Goal: Task Accomplishment & Management: Use online tool/utility

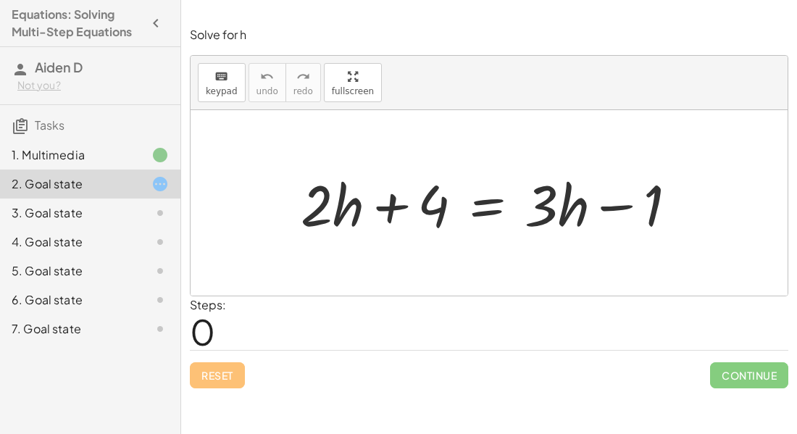
click at [284, 183] on div "+ · 2 · h + 4 = + · 3 · h − 1" at bounding box center [489, 203] width 420 height 82
click at [218, 93] on span "keypad" at bounding box center [222, 91] width 32 height 10
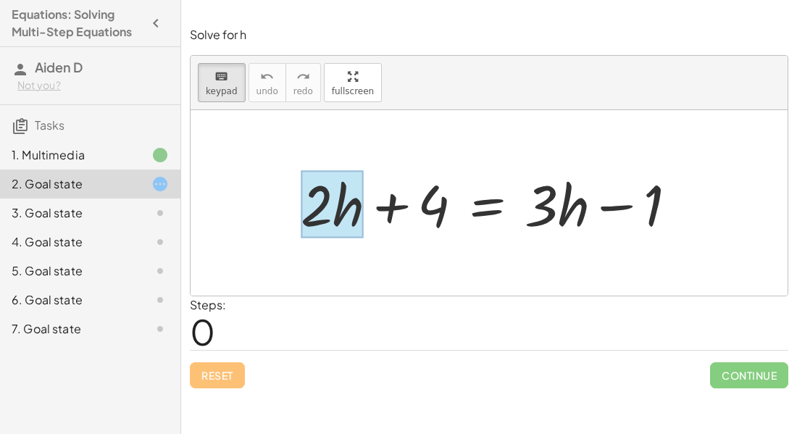
click at [359, 225] on div at bounding box center [332, 204] width 63 height 67
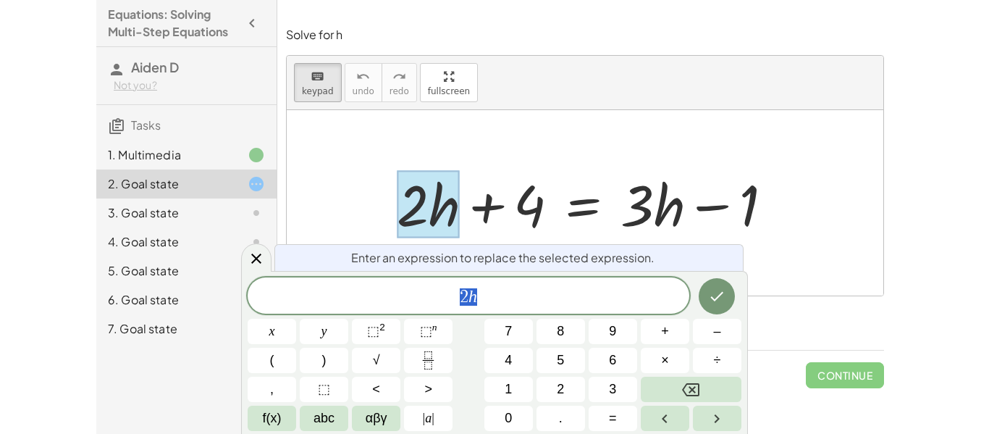
scroll to position [1, 0]
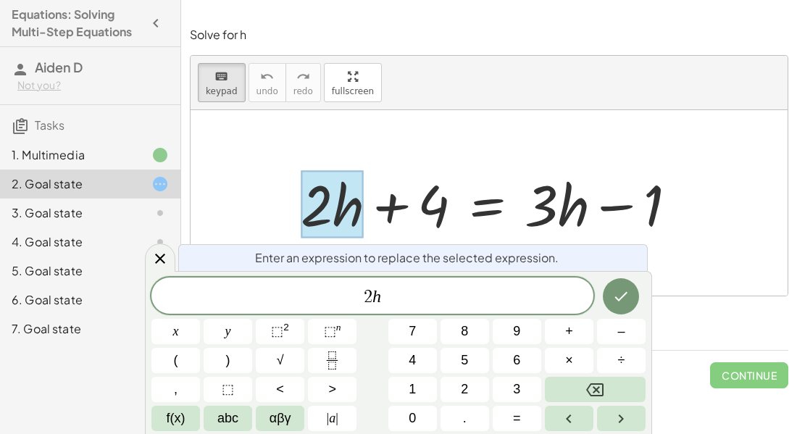
drag, startPoint x: 334, startPoint y: 204, endPoint x: 452, endPoint y: 239, distance: 123.3
click at [487, 204] on div "+ · 2 · h + 4 = + · 3 · h − 1" at bounding box center [487, 204] width 0 height 0
click at [175, 112] on h3 "Tasks" at bounding box center [90, 120] width 180 height 30
click at [246, 156] on div at bounding box center [488, 202] width 597 height 185
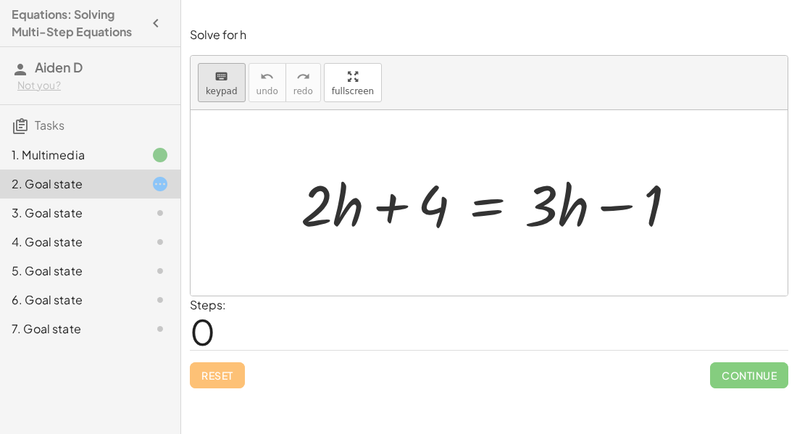
click at [212, 77] on div "keyboard" at bounding box center [222, 75] width 32 height 17
click at [284, 166] on div "+ · 2 · h + 4 = + · 3 · h − 1" at bounding box center [489, 203] width 420 height 82
drag, startPoint x: 284, startPoint y: 166, endPoint x: 345, endPoint y: 225, distance: 84.5
click at [345, 225] on div "+ · 2 · h + 4 = + · 3 · h − 1" at bounding box center [489, 203] width 420 height 82
click at [331, 211] on div at bounding box center [494, 203] width 402 height 75
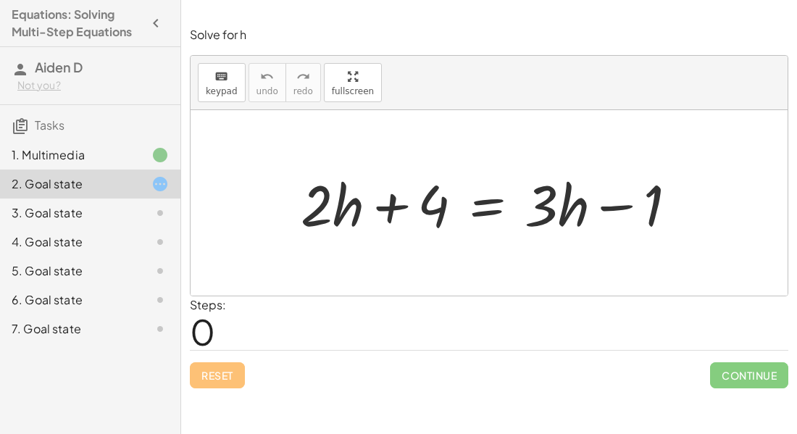
click at [324, 206] on div at bounding box center [494, 203] width 402 height 75
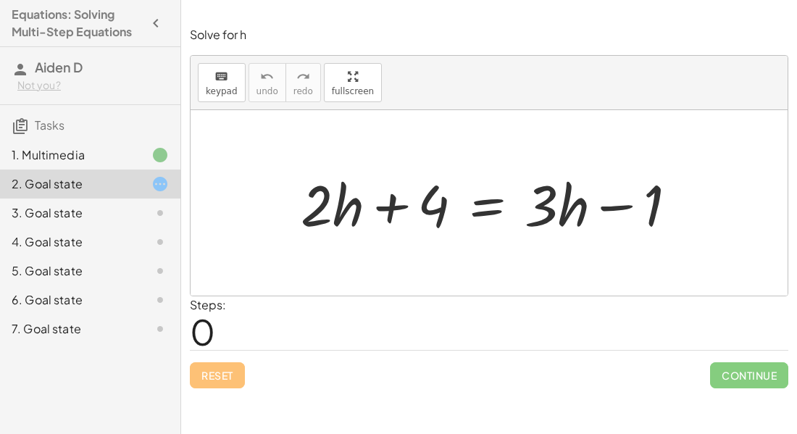
click at [324, 206] on div at bounding box center [494, 203] width 402 height 75
click at [343, 213] on div at bounding box center [494, 203] width 402 height 75
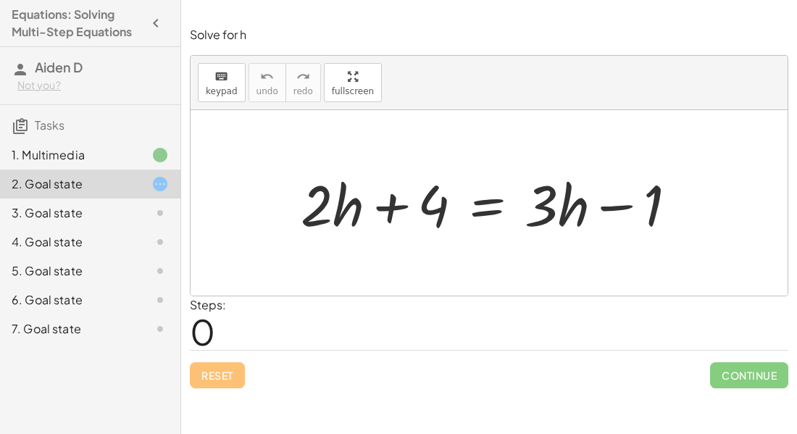
click at [337, 219] on div at bounding box center [494, 203] width 402 height 75
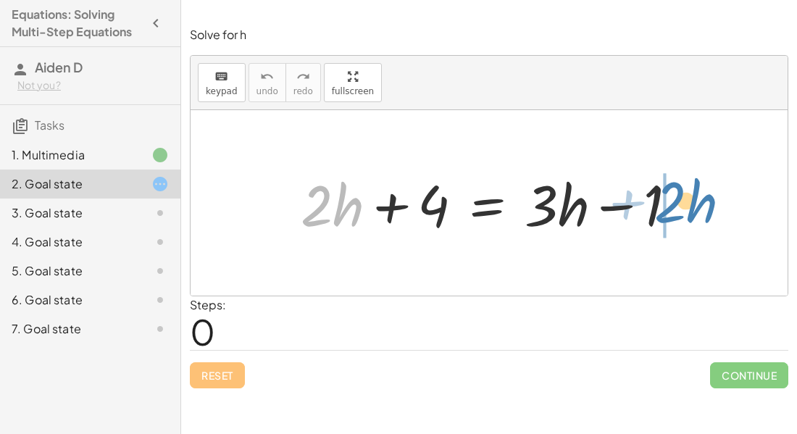
drag, startPoint x: 342, startPoint y: 211, endPoint x: 695, endPoint y: 208, distance: 353.4
click at [695, 208] on div "+ · 2 · h + · 2 · h + 4 = + · 3 · h − 1" at bounding box center [489, 203] width 420 height 82
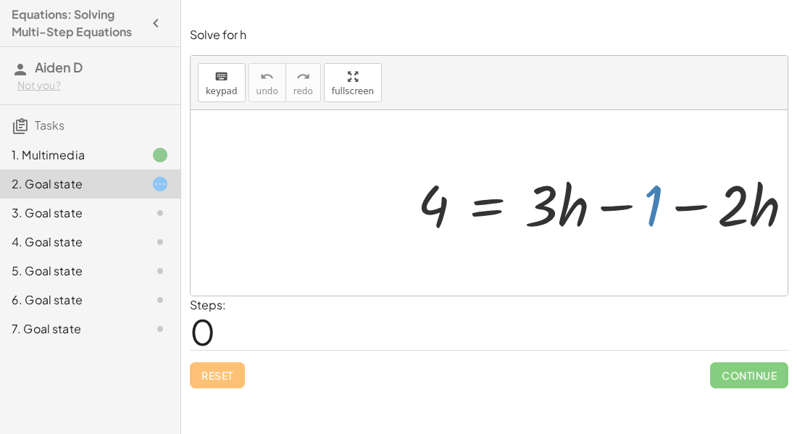
click at [653, 208] on div at bounding box center [494, 203] width 402 height 75
drag, startPoint x: 653, startPoint y: 208, endPoint x: 404, endPoint y: 209, distance: 249.1
click at [404, 209] on div at bounding box center [494, 203] width 402 height 75
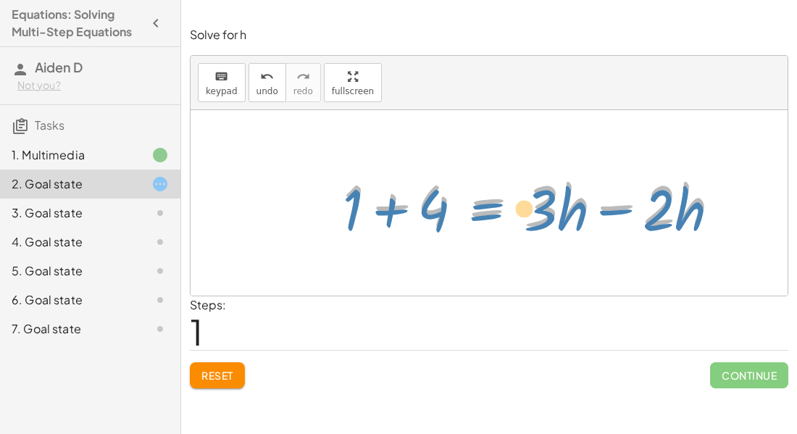
drag, startPoint x: 486, startPoint y: 198, endPoint x: 471, endPoint y: 200, distance: 14.6
click at [471, 200] on div at bounding box center [494, 203] width 402 height 75
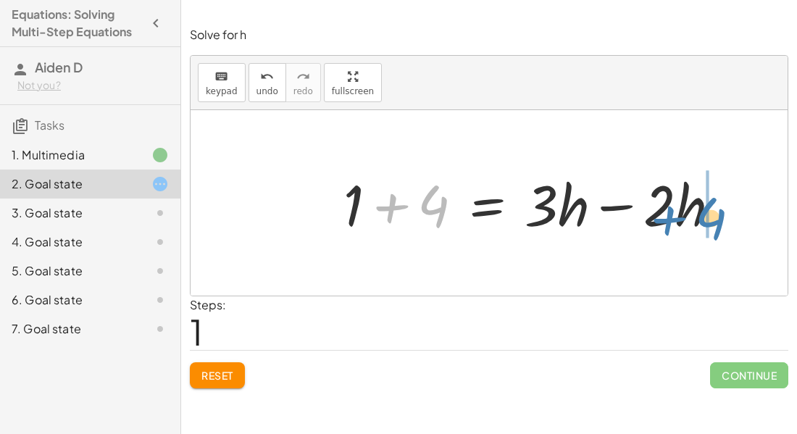
drag, startPoint x: 440, startPoint y: 222, endPoint x: 718, endPoint y: 234, distance: 279.1
click at [718, 234] on div "+ · 2 · h + 4 = + · 3 · h − 1 4 = + · 3 · h − 1 − · 2 · h + 4 · 2 · h 4 = + · 3…" at bounding box center [488, 202] width 597 height 185
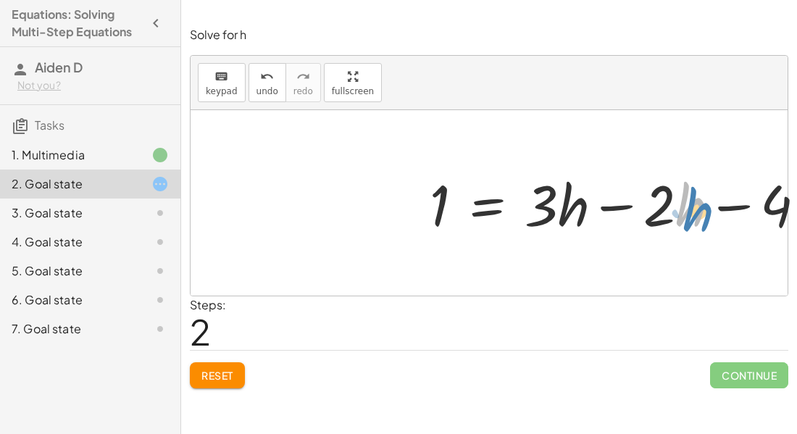
drag, startPoint x: 694, startPoint y: 207, endPoint x: 703, endPoint y: 212, distance: 10.1
click at [682, 217] on div at bounding box center [494, 203] width 402 height 75
drag, startPoint x: 663, startPoint y: 209, endPoint x: 676, endPoint y: 209, distance: 13.1
click at [676, 209] on div at bounding box center [494, 203] width 402 height 75
click at [663, 209] on div at bounding box center [494, 203] width 402 height 75
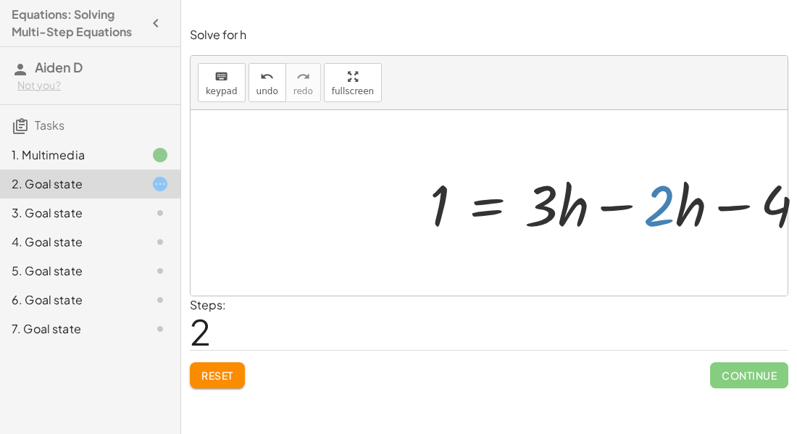
click at [663, 209] on div at bounding box center [494, 203] width 402 height 75
click at [681, 218] on div at bounding box center [494, 203] width 402 height 75
click at [656, 216] on div at bounding box center [494, 203] width 402 height 75
click at [163, 156] on icon at bounding box center [159, 154] width 17 height 17
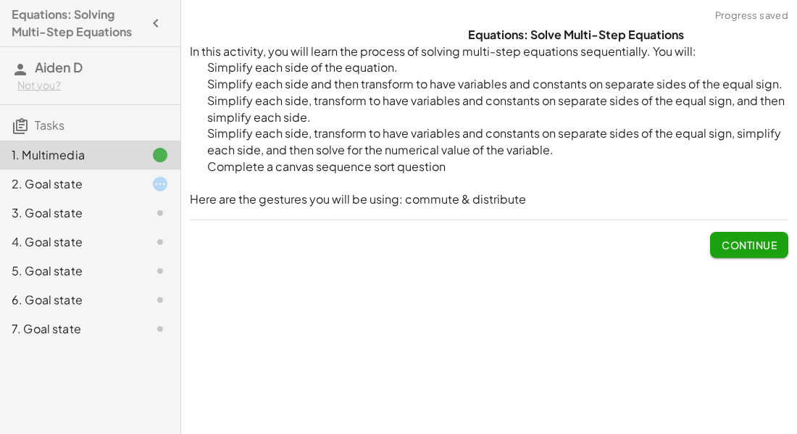
click at [167, 185] on icon at bounding box center [159, 183] width 17 height 17
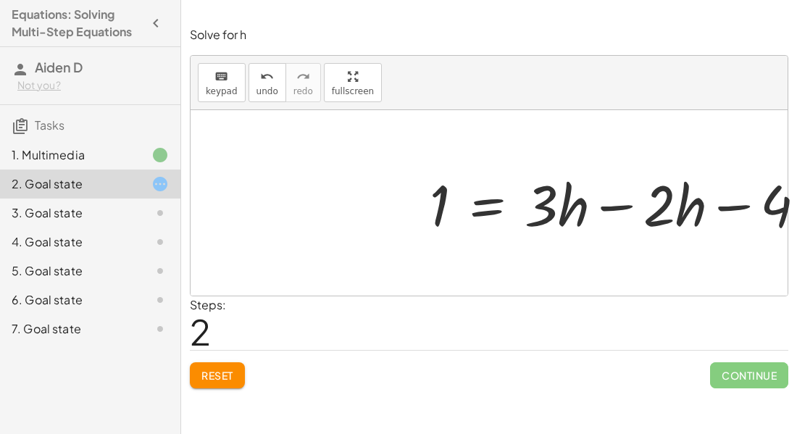
click at [648, 221] on div at bounding box center [494, 203] width 402 height 75
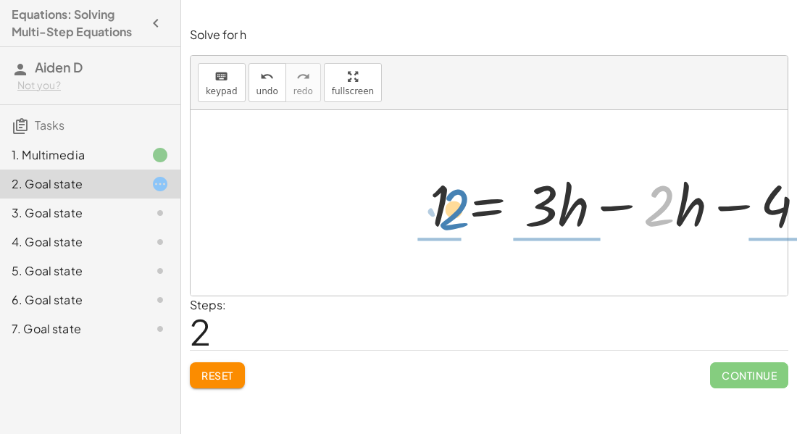
drag, startPoint x: 648, startPoint y: 221, endPoint x: 446, endPoint y: 227, distance: 202.2
click at [446, 227] on div at bounding box center [494, 203] width 402 height 75
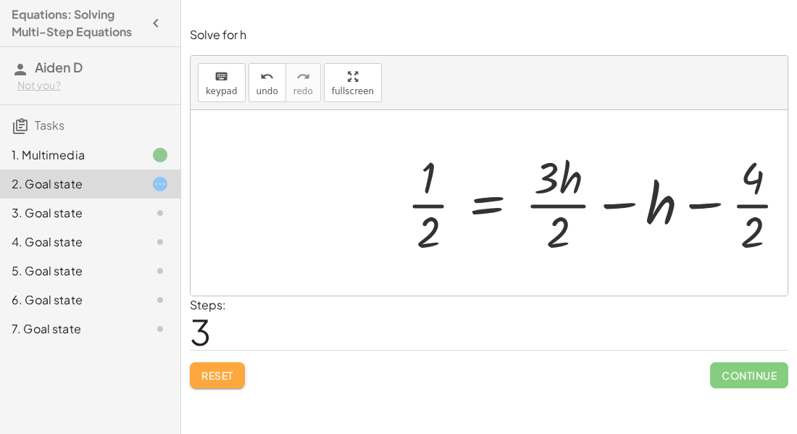
click at [240, 368] on button "Reset" at bounding box center [217, 375] width 55 height 26
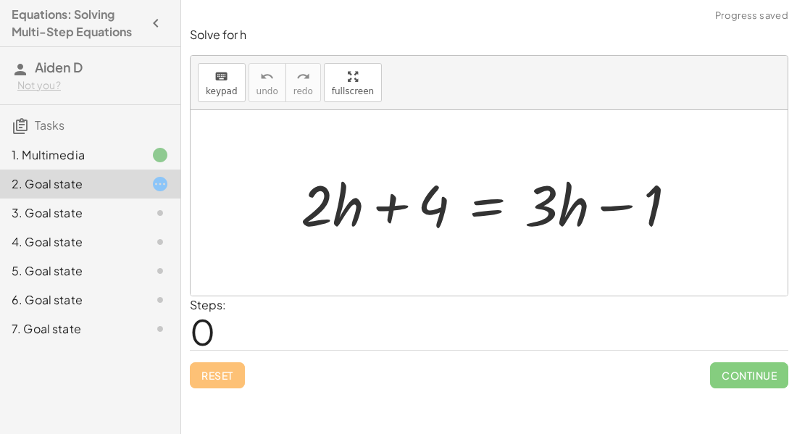
click at [324, 189] on div at bounding box center [494, 203] width 402 height 75
drag, startPoint x: 324, startPoint y: 189, endPoint x: 348, endPoint y: 204, distance: 28.3
click at [348, 204] on div at bounding box center [494, 203] width 402 height 75
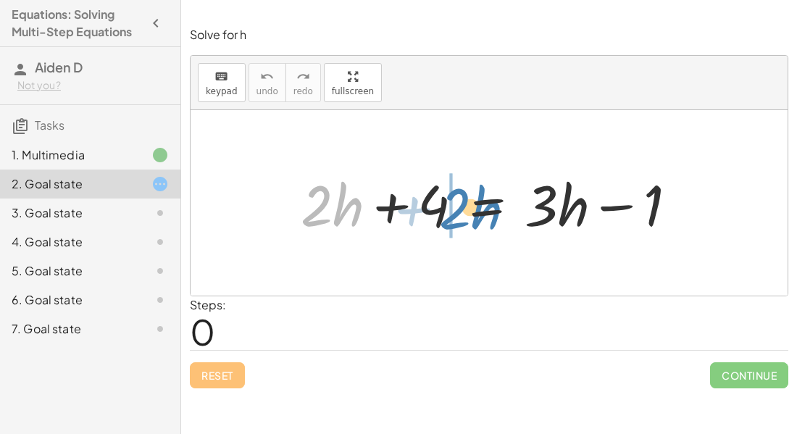
drag, startPoint x: 344, startPoint y: 209, endPoint x: 482, endPoint y: 211, distance: 138.4
click at [482, 211] on div at bounding box center [494, 203] width 402 height 75
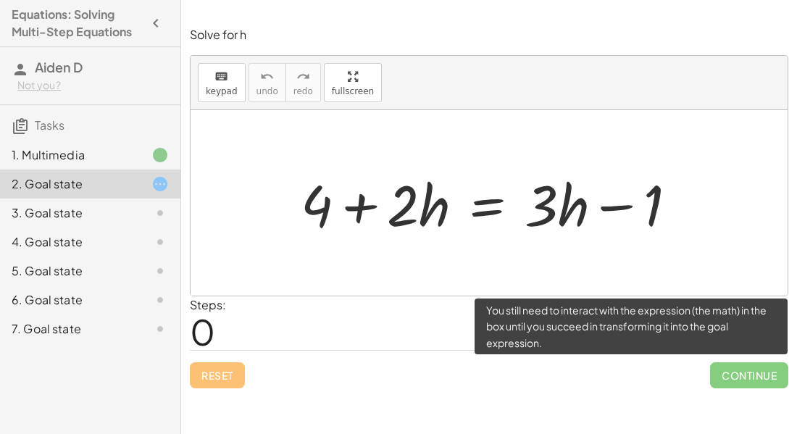
click at [723, 375] on span "Continue" at bounding box center [749, 375] width 78 height 26
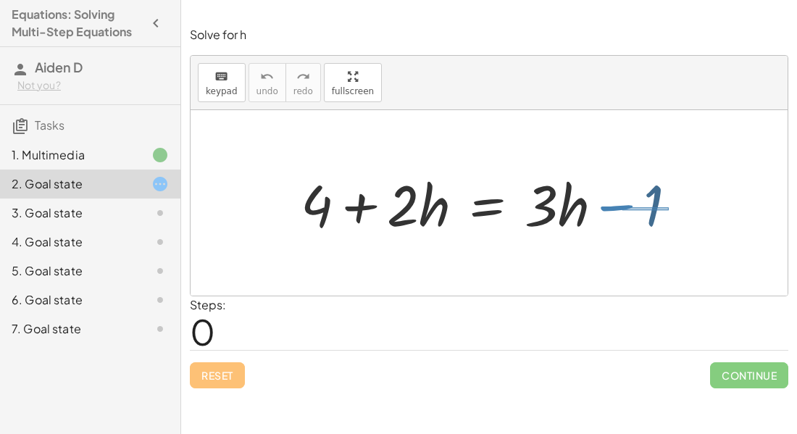
drag, startPoint x: 622, startPoint y: 207, endPoint x: 671, endPoint y: 210, distance: 48.6
click at [671, 210] on div at bounding box center [494, 203] width 402 height 75
drag, startPoint x: 658, startPoint y: 209, endPoint x: 288, endPoint y: 205, distance: 370.1
click at [240, 209] on div at bounding box center [488, 202] width 597 height 185
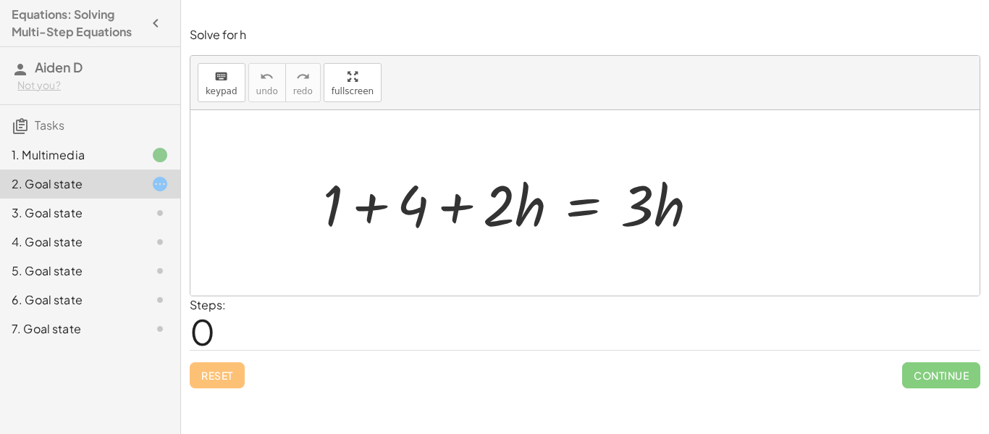
drag, startPoint x: 270, startPoint y: 185, endPoint x: 575, endPoint y: 224, distance: 307.3
click at [575, 224] on div "+ · 2 · h + 4 = + · 3 · h − 1 + 4 + · 2 · h = + · 3 · h − 1 + · 2 · h + 4 = · 3…" at bounding box center [584, 202] width 789 height 185
click at [240, 382] on div "Reset Continue" at bounding box center [585, 369] width 791 height 38
click at [88, 216] on div "3. Goal state" at bounding box center [70, 212] width 117 height 17
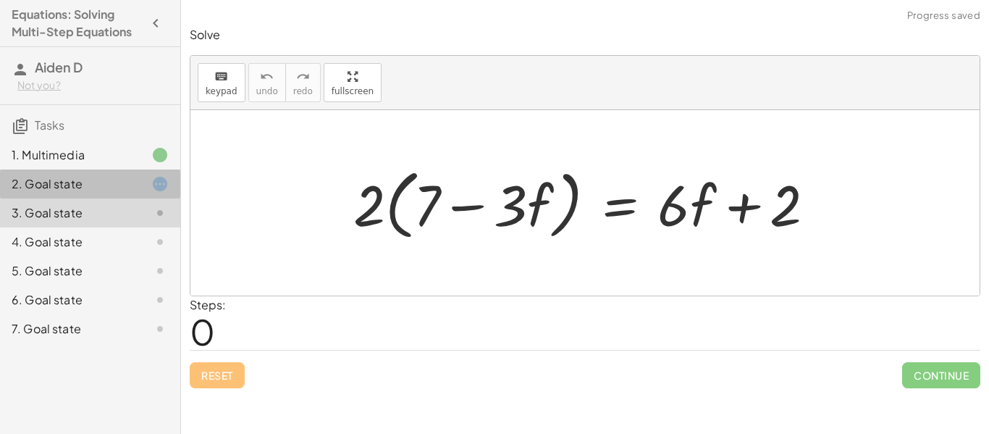
click at [122, 180] on div "2. Goal state" at bounding box center [70, 183] width 117 height 17
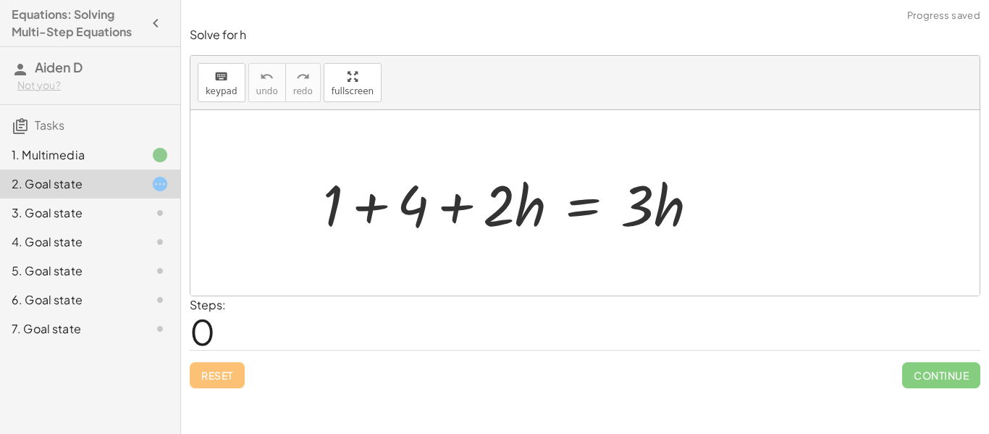
click at [428, 218] on div at bounding box center [591, 203] width 402 height 75
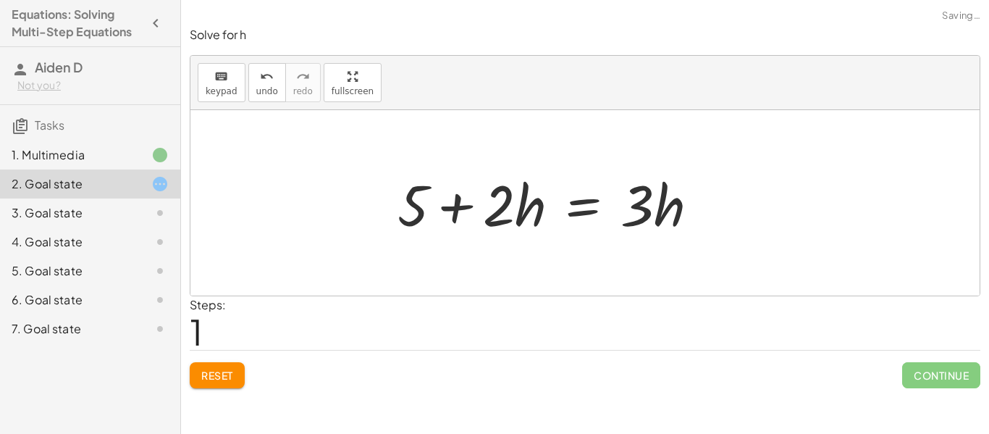
click at [234, 369] on button "Reset" at bounding box center [217, 375] width 55 height 26
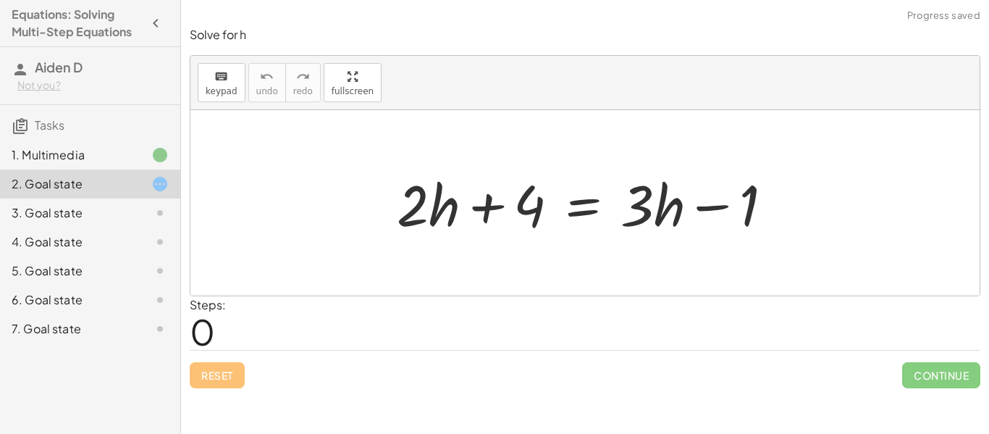
click at [542, 212] on div at bounding box center [591, 203] width 402 height 75
click at [537, 209] on div at bounding box center [591, 203] width 402 height 75
click at [419, 211] on div at bounding box center [591, 203] width 402 height 75
click at [415, 213] on div at bounding box center [591, 203] width 402 height 75
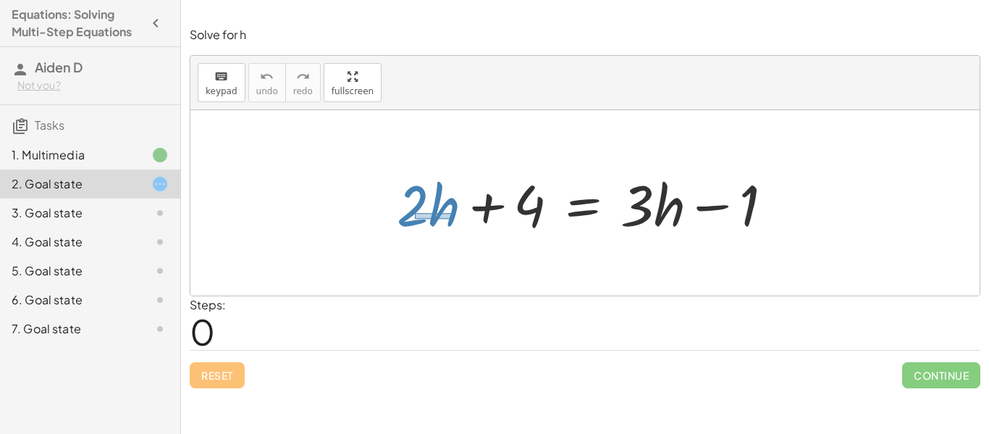
drag, startPoint x: 415, startPoint y: 213, endPoint x: 453, endPoint y: 219, distance: 38.1
click at [453, 219] on div at bounding box center [591, 203] width 402 height 75
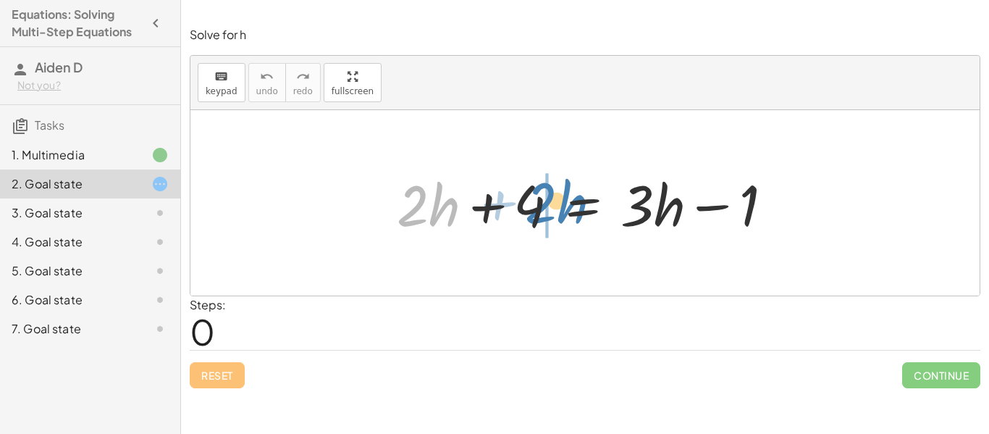
drag, startPoint x: 453, startPoint y: 219, endPoint x: 582, endPoint y: 217, distance: 128.9
click at [582, 217] on div at bounding box center [591, 203] width 402 height 75
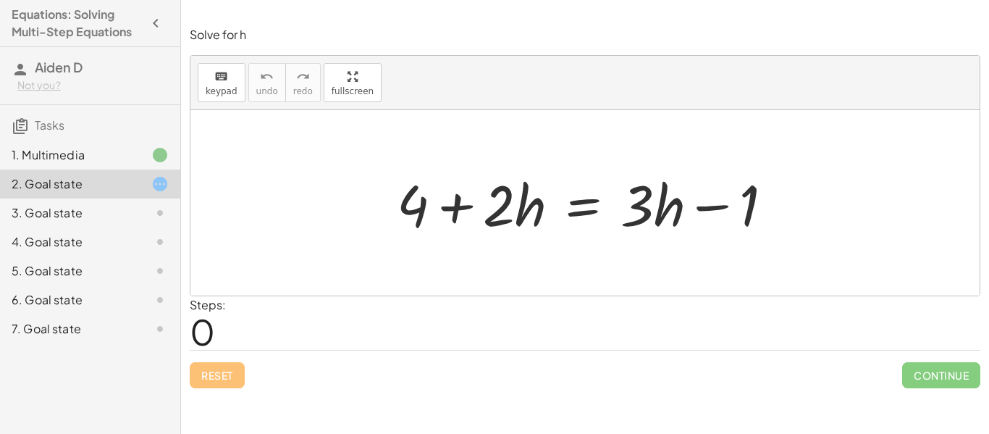
click at [577, 214] on div at bounding box center [591, 203] width 402 height 75
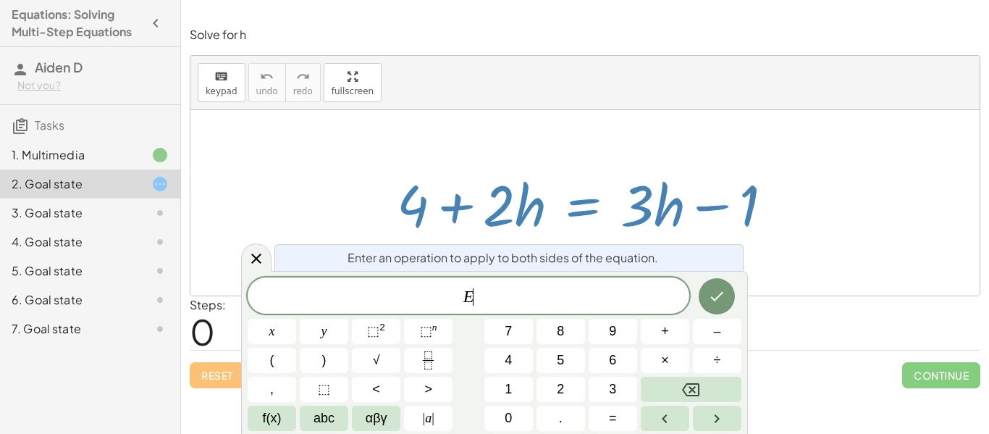
scroll to position [1, 0]
click at [254, 256] on icon at bounding box center [256, 258] width 10 height 10
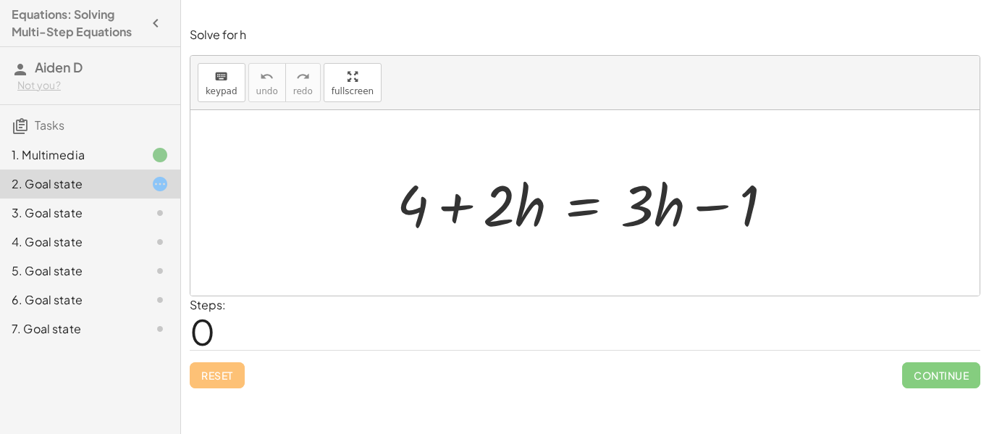
click at [417, 210] on div at bounding box center [591, 203] width 402 height 75
click at [424, 214] on div at bounding box center [591, 203] width 402 height 75
click at [459, 209] on div at bounding box center [591, 203] width 402 height 75
click at [715, 209] on div at bounding box center [591, 203] width 402 height 75
click at [582, 214] on div at bounding box center [591, 203] width 402 height 75
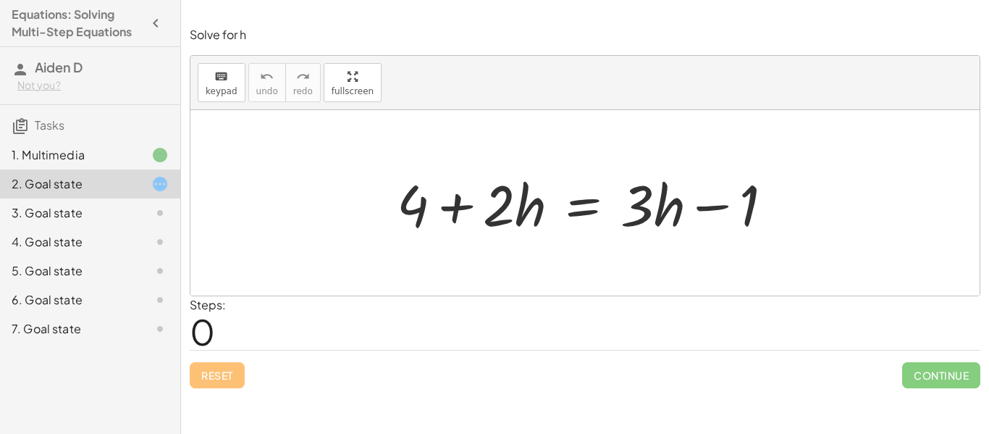
scroll to position [2, 0]
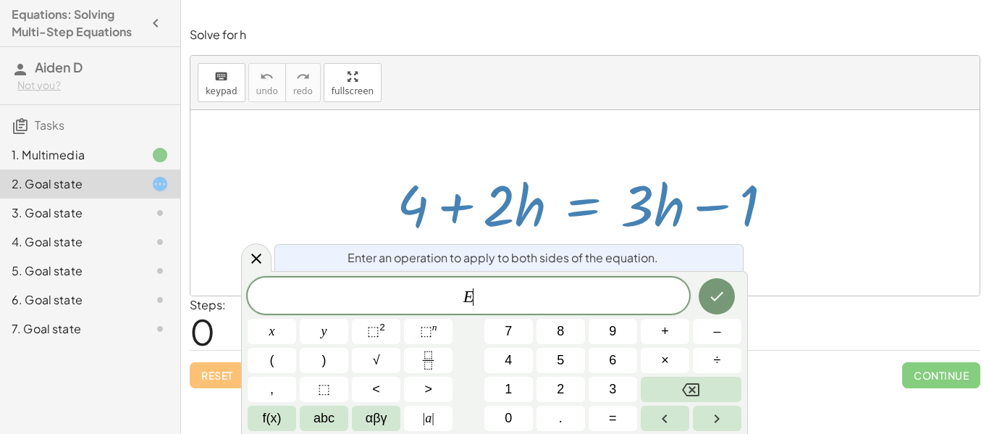
click at [582, 216] on div at bounding box center [591, 203] width 402 height 75
click at [537, 228] on div at bounding box center [591, 203] width 402 height 75
click at [726, 295] on icon "Done" at bounding box center [716, 296] width 17 height 17
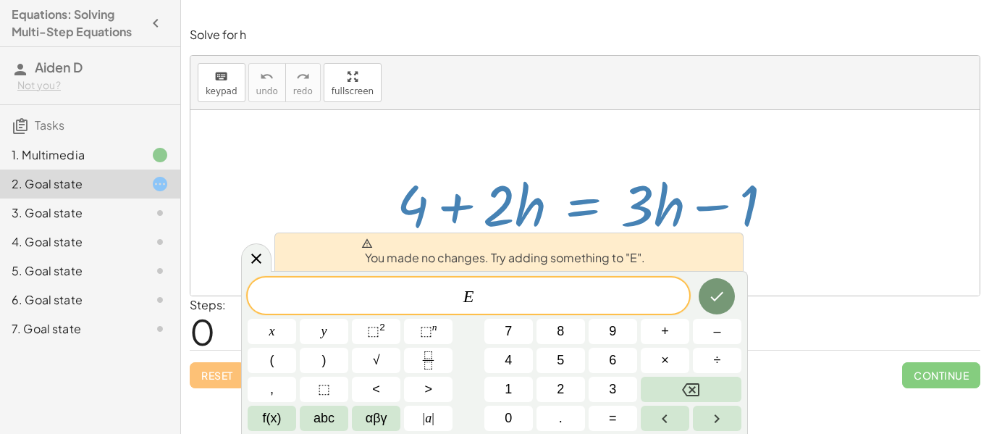
click at [558, 186] on div at bounding box center [591, 203] width 402 height 75
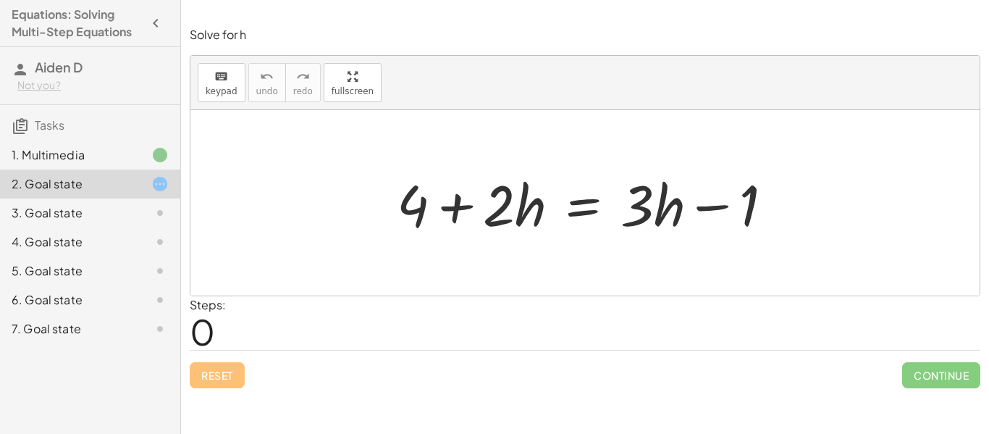
click at [508, 215] on div at bounding box center [591, 203] width 402 height 75
drag, startPoint x: 503, startPoint y: 211, endPoint x: 534, endPoint y: 217, distance: 31.7
click at [534, 217] on div at bounding box center [591, 203] width 402 height 75
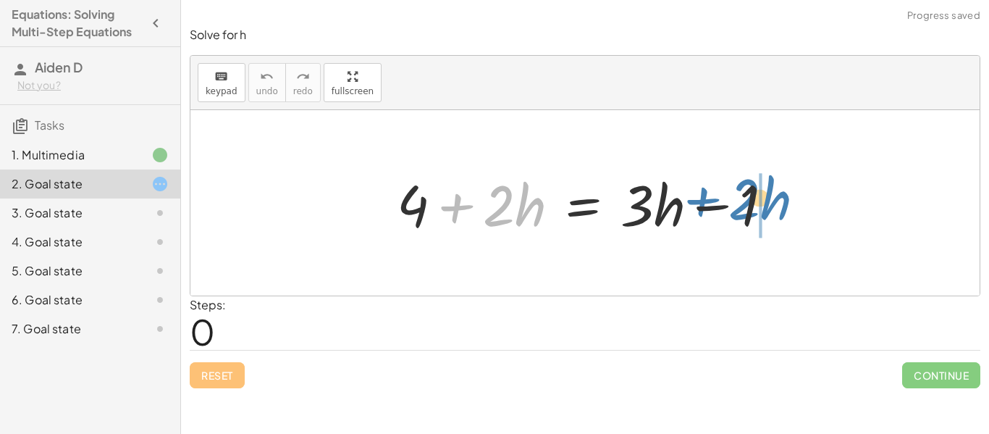
drag, startPoint x: 541, startPoint y: 219, endPoint x: 789, endPoint y: 212, distance: 247.8
click at [789, 212] on div at bounding box center [591, 203] width 402 height 75
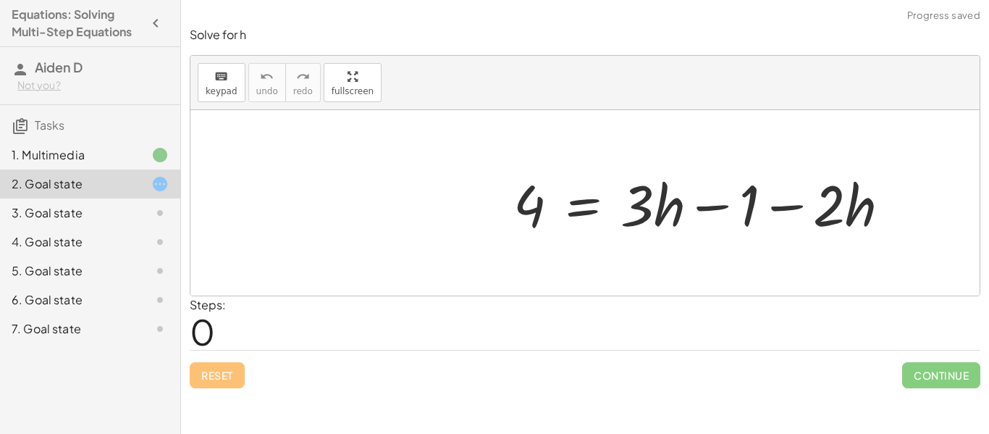
click at [750, 208] on div at bounding box center [591, 203] width 402 height 75
click at [753, 211] on div at bounding box center [591, 203] width 402 height 75
click at [748, 211] on div at bounding box center [591, 203] width 402 height 75
drag, startPoint x: 750, startPoint y: 211, endPoint x: 577, endPoint y: 217, distance: 172.4
click at [577, 217] on div at bounding box center [591, 203] width 402 height 75
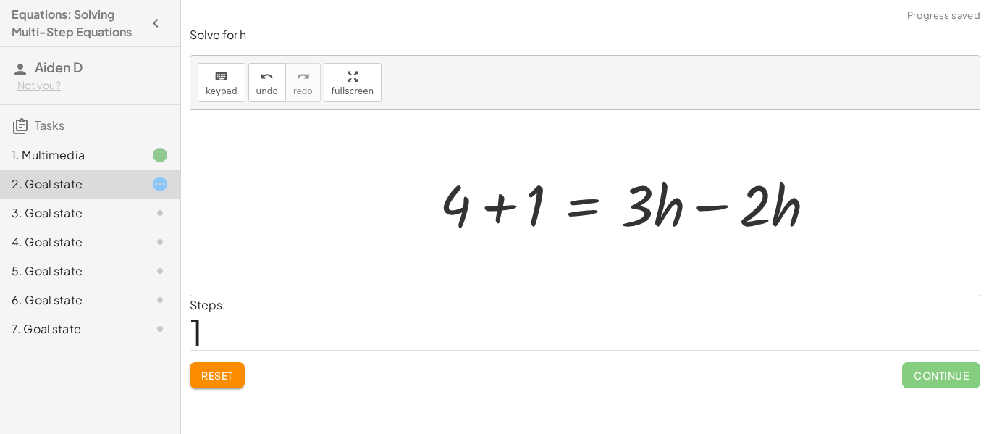
click at [503, 211] on div at bounding box center [591, 203] width 402 height 75
click at [702, 209] on div at bounding box center [591, 203] width 402 height 75
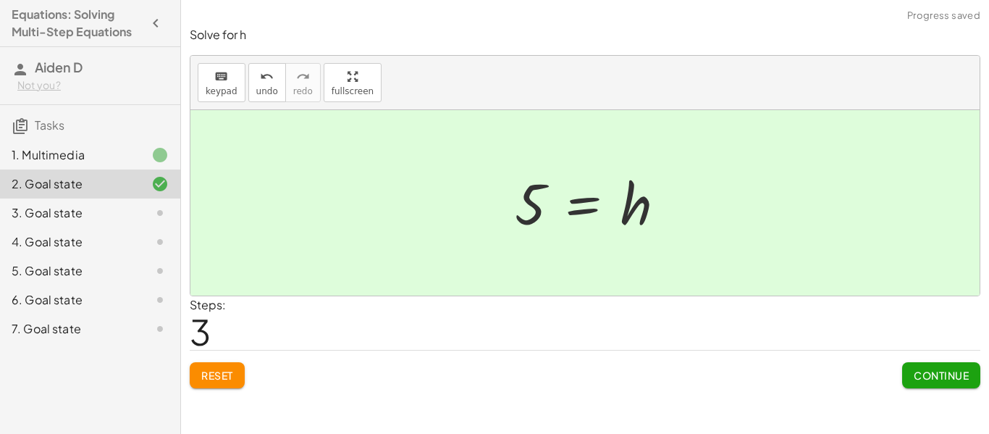
click at [796, 380] on span "Continue" at bounding box center [941, 375] width 55 height 13
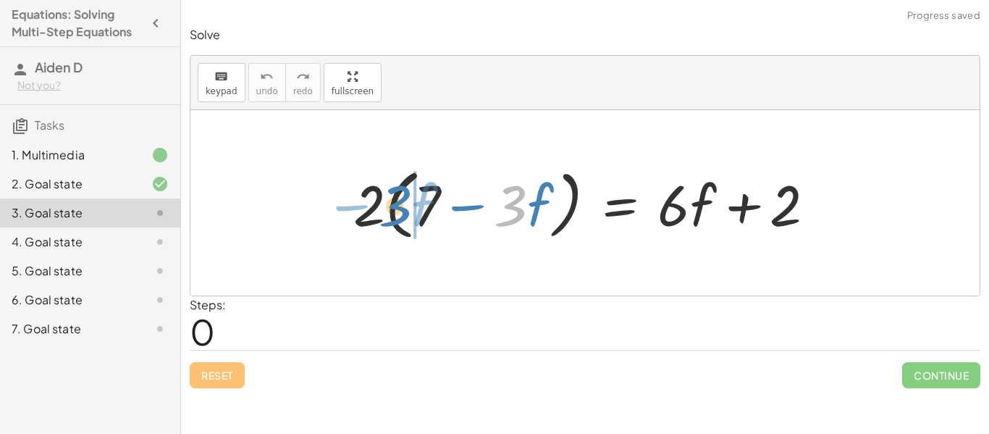
drag, startPoint x: 516, startPoint y: 210, endPoint x: 403, endPoint y: 210, distance: 113.7
click at [403, 210] on div at bounding box center [590, 203] width 488 height 83
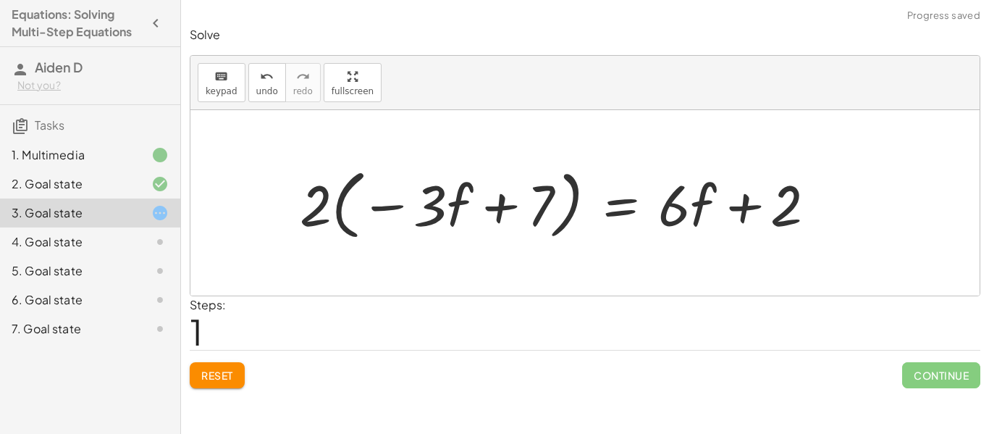
click at [439, 213] on div at bounding box center [564, 203] width 542 height 83
click at [502, 211] on div at bounding box center [564, 203] width 542 height 83
click at [741, 211] on div at bounding box center [564, 203] width 542 height 83
drag, startPoint x: 430, startPoint y: 207, endPoint x: 460, endPoint y: 209, distance: 29.7
click at [460, 209] on div at bounding box center [564, 203] width 542 height 83
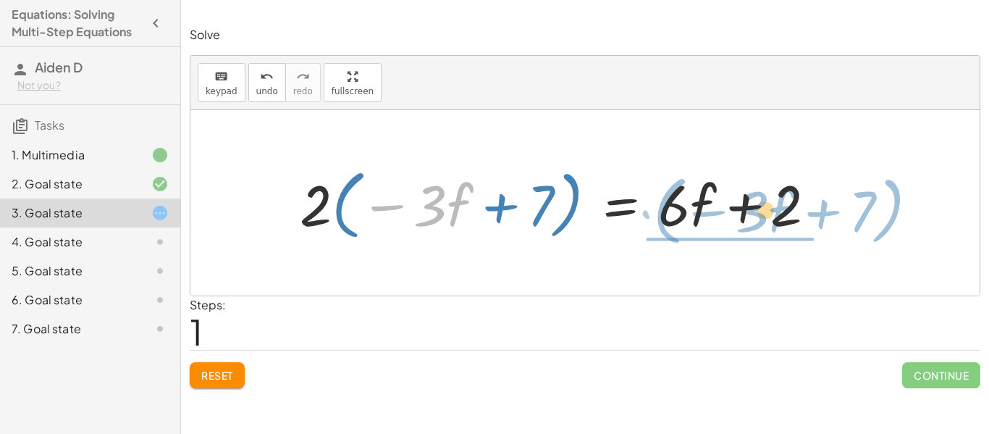
drag, startPoint x: 456, startPoint y: 206, endPoint x: 781, endPoint y: 212, distance: 325.2
click at [781, 212] on div at bounding box center [564, 203] width 542 height 83
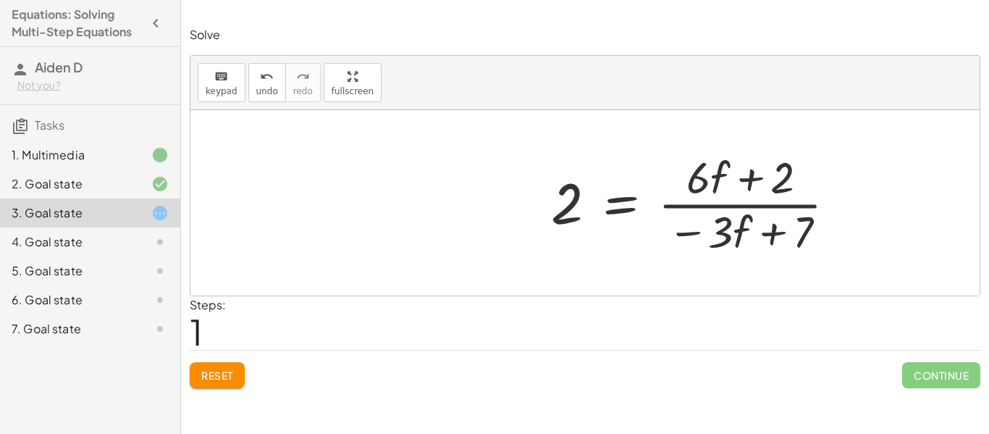
click at [206, 375] on span "Reset" at bounding box center [217, 375] width 32 height 13
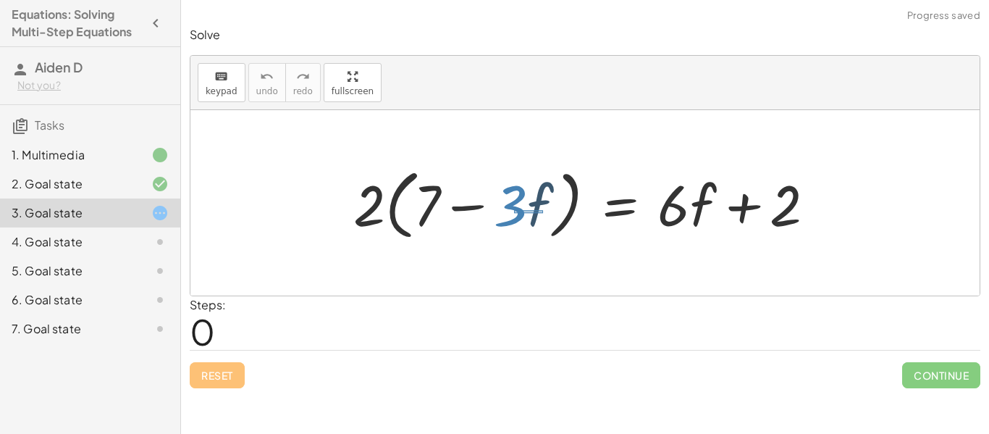
drag, startPoint x: 514, startPoint y: 210, endPoint x: 542, endPoint y: 208, distance: 28.3
click at [542, 208] on div at bounding box center [590, 203] width 488 height 83
drag, startPoint x: 537, startPoint y: 202, endPoint x: 574, endPoint y: 199, distance: 36.3
click at [574, 199] on div at bounding box center [590, 203] width 488 height 83
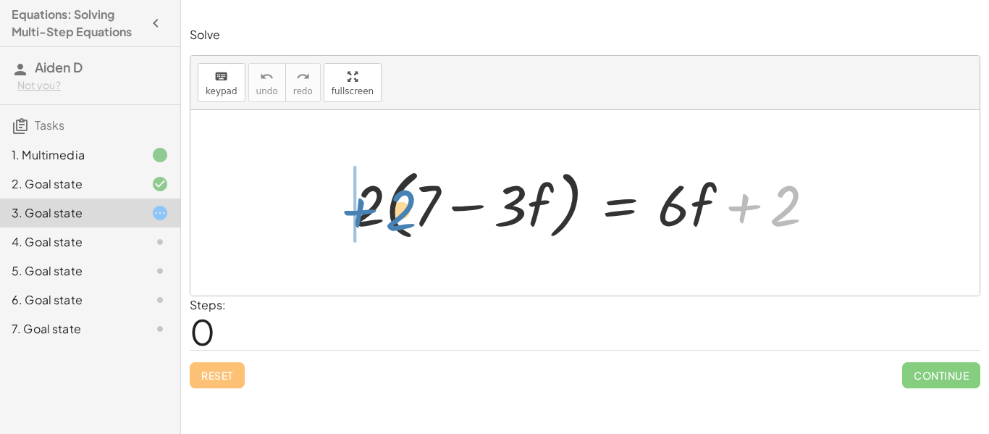
drag, startPoint x: 784, startPoint y: 214, endPoint x: 400, endPoint y: 219, distance: 384.6
click at [400, 219] on div at bounding box center [590, 203] width 488 height 83
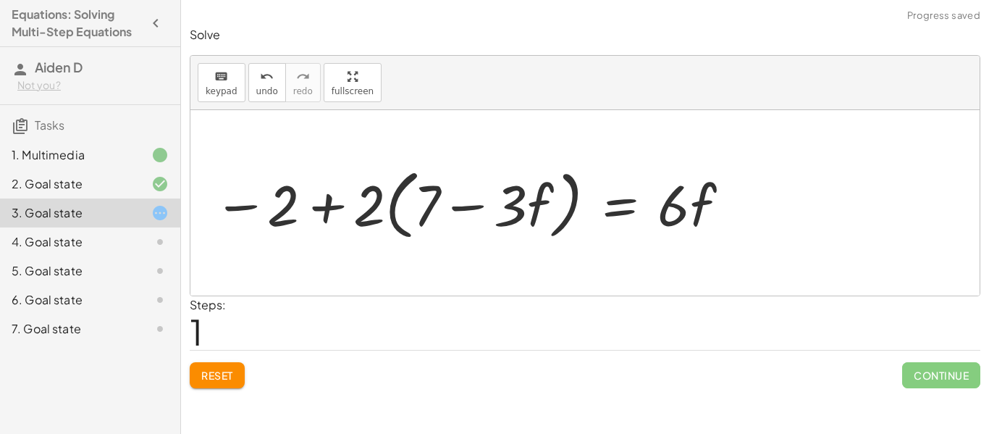
click at [332, 206] on div "· 2 · ( + 7 − · 3 · f ) = + · 6 · f + 2 · 2 · ( + 7 − · 3 · f ) = · 6 · f 2 − +" at bounding box center [585, 203] width 506 height 91
click at [328, 209] on div at bounding box center [584, 202] width 789 height 185
click at [472, 209] on div at bounding box center [590, 203] width 488 height 83
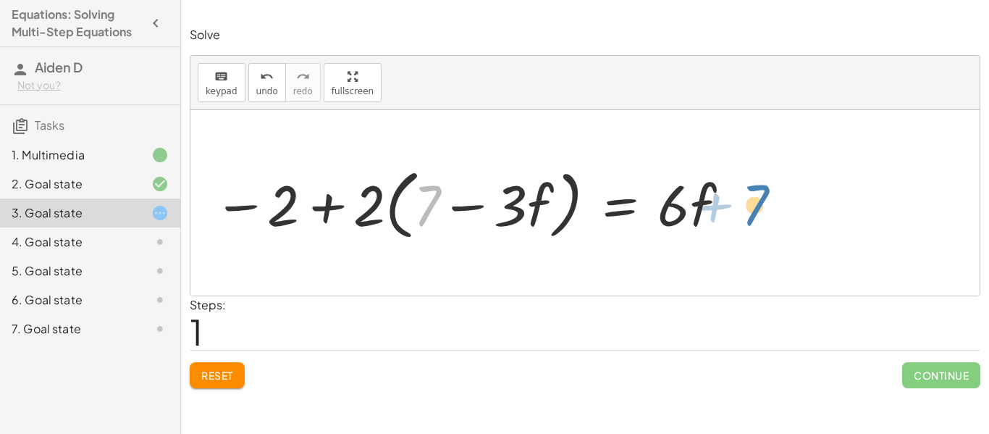
drag, startPoint x: 431, startPoint y: 207, endPoint x: 755, endPoint y: 206, distance: 324.5
click at [755, 206] on div at bounding box center [590, 203] width 488 height 83
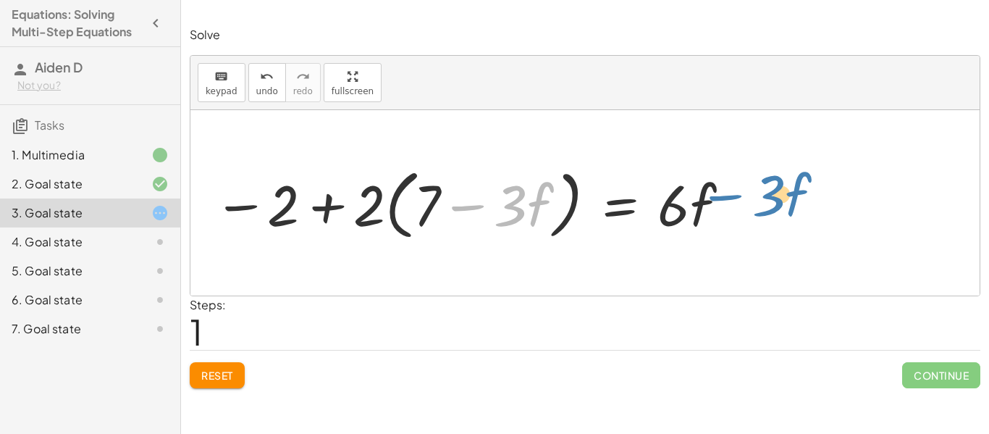
drag, startPoint x: 477, startPoint y: 208, endPoint x: 735, endPoint y: 197, distance: 258.8
click at [735, 197] on div at bounding box center [590, 203] width 488 height 83
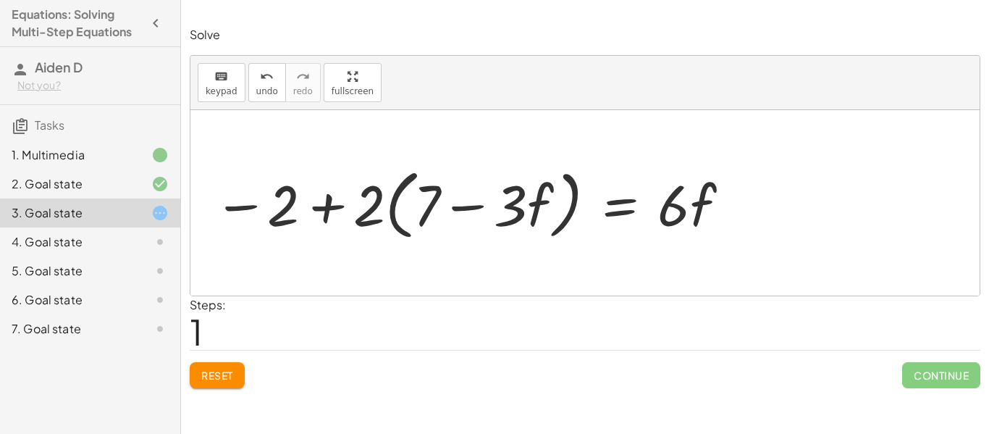
click at [232, 374] on span "Reset" at bounding box center [217, 375] width 32 height 13
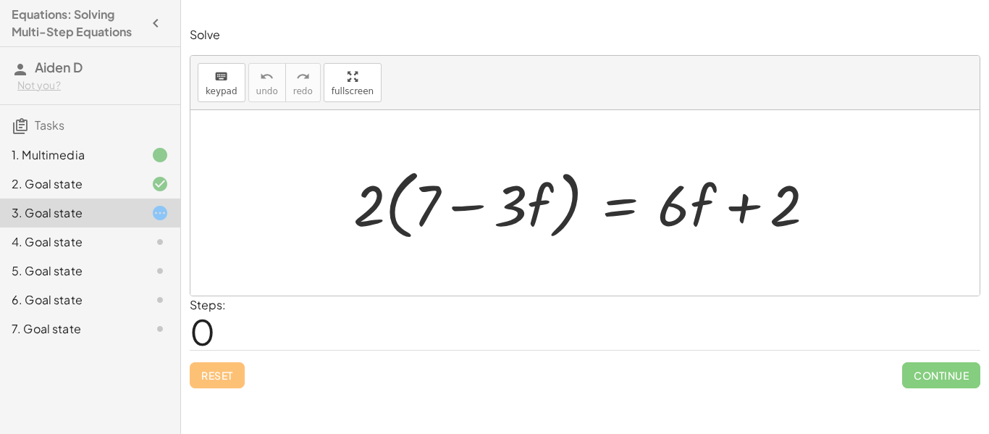
click at [612, 212] on div at bounding box center [590, 203] width 488 height 83
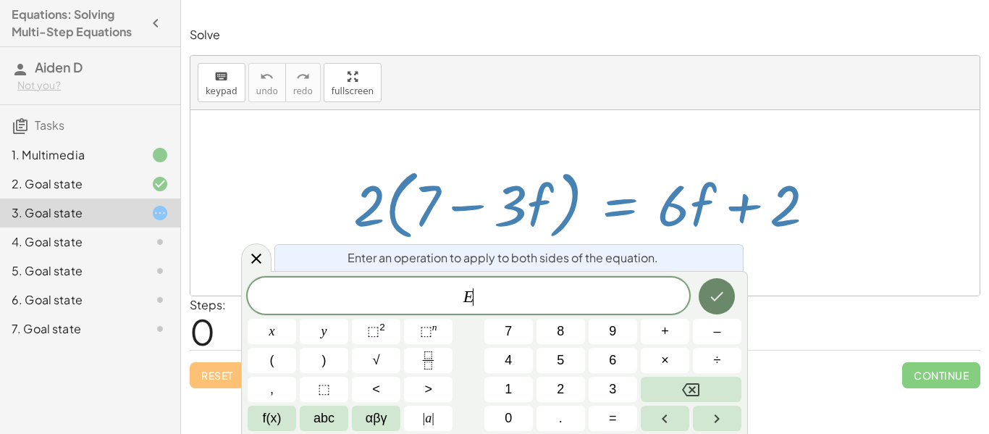
scroll to position [6, 0]
click at [716, 298] on icon "Done" at bounding box center [717, 296] width 13 height 9
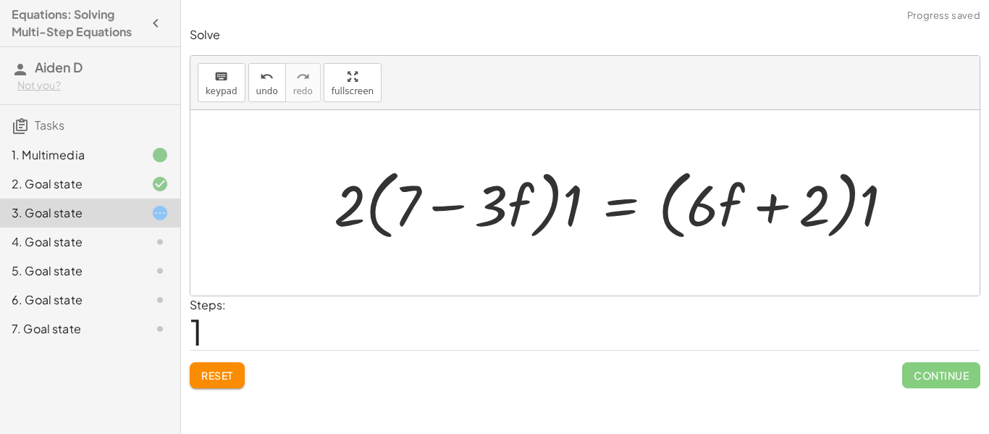
click at [233, 372] on span "Reset" at bounding box center [217, 375] width 32 height 13
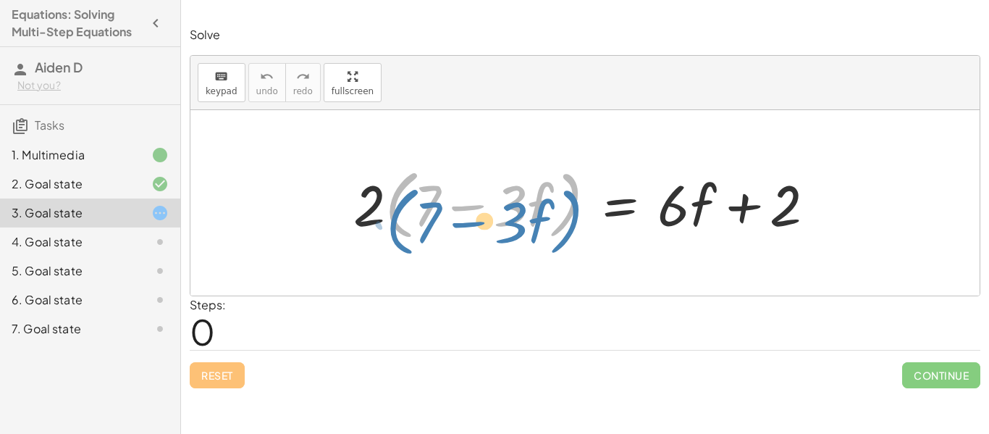
drag, startPoint x: 571, startPoint y: 211, endPoint x: 576, endPoint y: 229, distance: 18.1
click at [576, 229] on div at bounding box center [590, 203] width 488 height 83
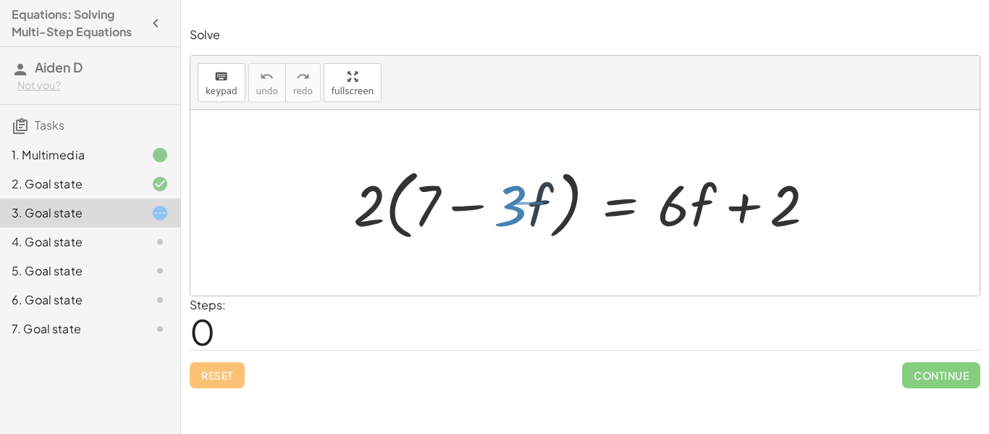
drag, startPoint x: 511, startPoint y: 204, endPoint x: 537, endPoint y: 202, distance: 26.9
click at [537, 202] on div at bounding box center [590, 203] width 488 height 83
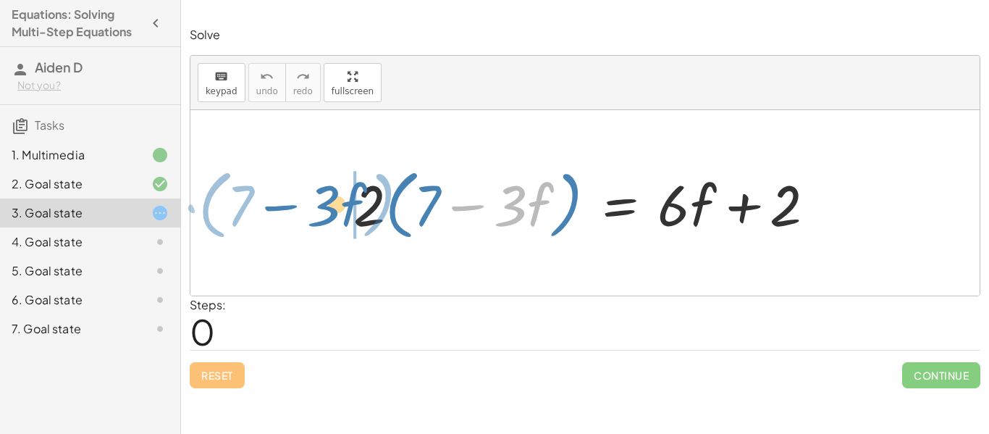
drag, startPoint x: 537, startPoint y: 202, endPoint x: 352, endPoint y: 201, distance: 185.4
click at [352, 201] on div at bounding box center [590, 203] width 488 height 83
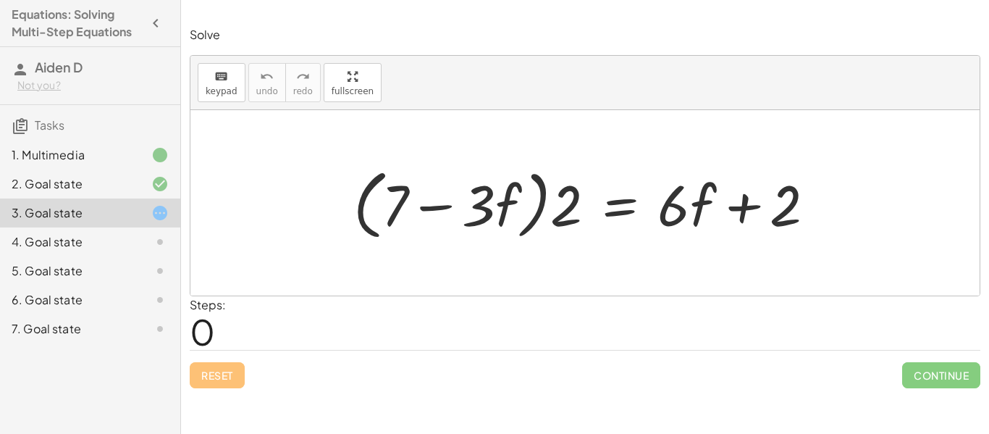
click at [612, 212] on div at bounding box center [590, 203] width 488 height 83
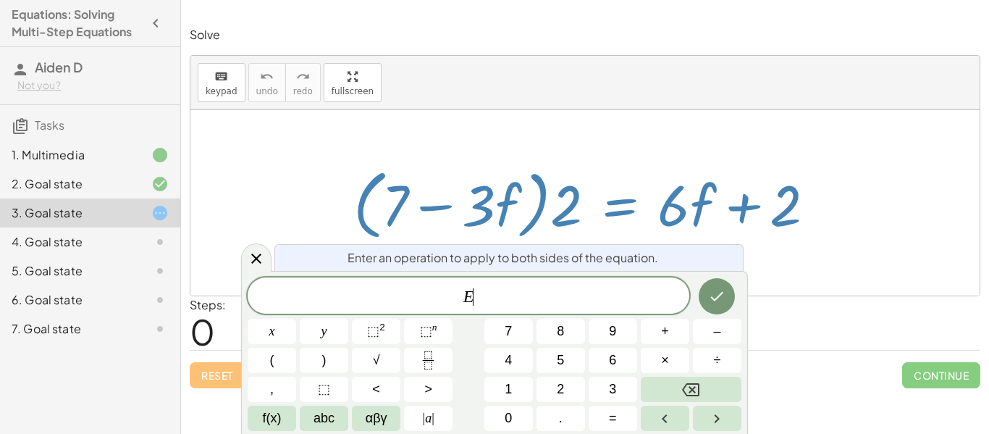
click at [781, 270] on div at bounding box center [584, 202] width 789 height 185
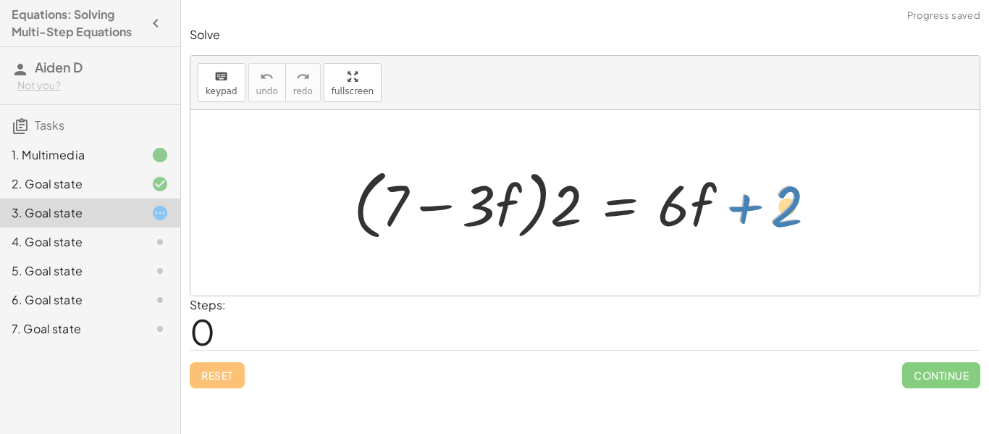
drag, startPoint x: 782, startPoint y: 215, endPoint x: 809, endPoint y: 219, distance: 27.0
click at [796, 219] on div at bounding box center [590, 203] width 488 height 83
drag, startPoint x: 561, startPoint y: 217, endPoint x: 591, endPoint y: 208, distance: 31.2
click at [591, 208] on div at bounding box center [590, 203] width 488 height 83
drag, startPoint x: 679, startPoint y: 221, endPoint x: 703, endPoint y: 219, distance: 24.7
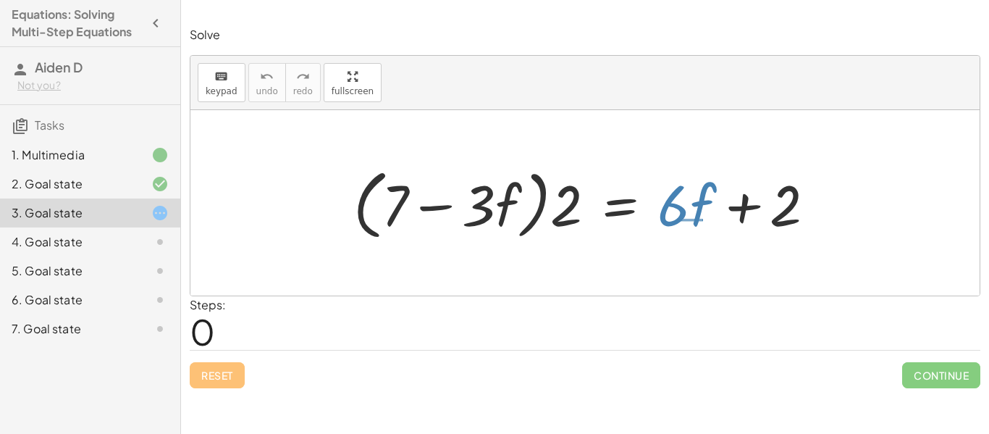
click at [703, 219] on div at bounding box center [590, 203] width 488 height 83
drag, startPoint x: 699, startPoint y: 212, endPoint x: 584, endPoint y: 214, distance: 115.2
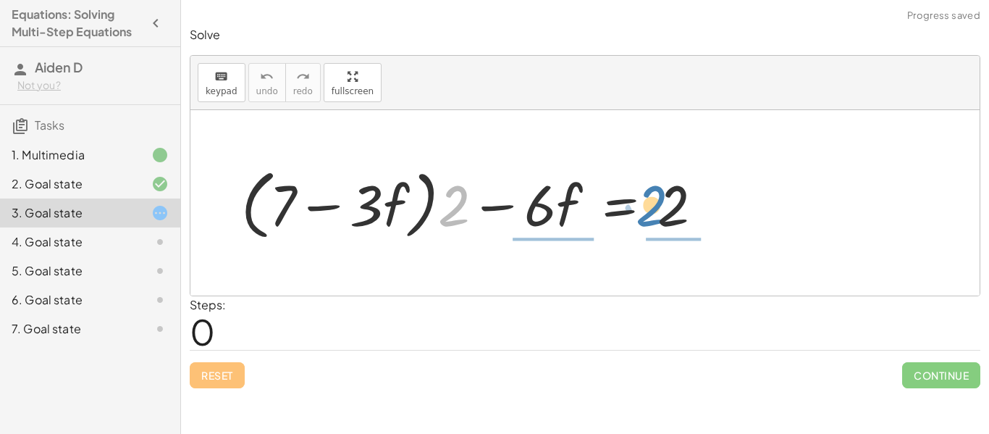
drag, startPoint x: 459, startPoint y: 207, endPoint x: 660, endPoint y: 208, distance: 200.6
click at [660, 208] on div at bounding box center [590, 203] width 488 height 83
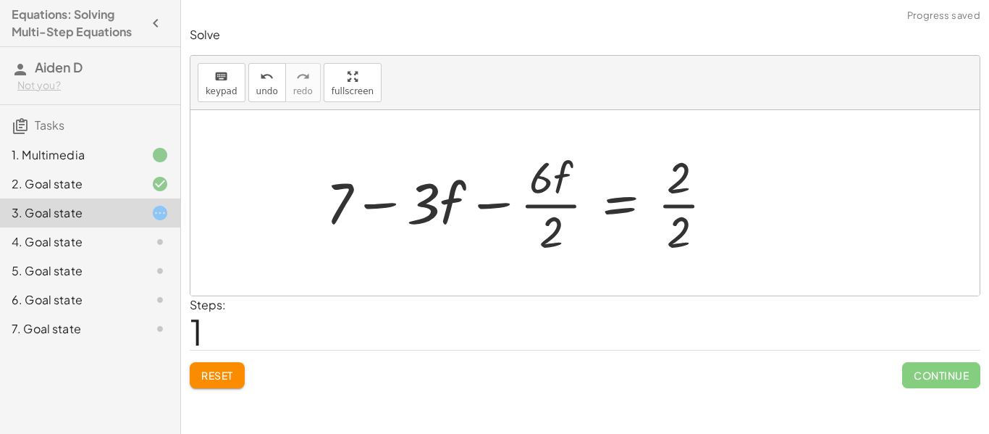
click at [674, 189] on div at bounding box center [590, 203] width 488 height 112
click at [676, 206] on div at bounding box center [590, 203] width 488 height 112
click at [545, 238] on div at bounding box center [590, 203] width 488 height 112
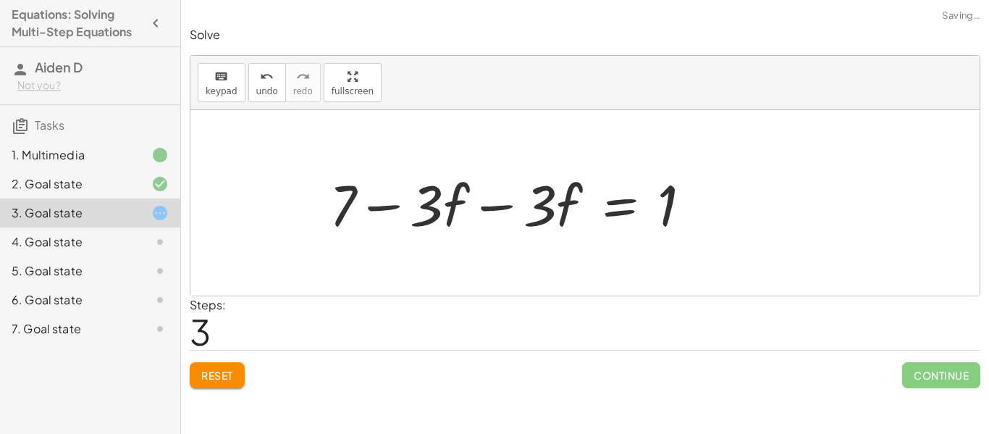
click at [454, 206] on div at bounding box center [590, 203] width 488 height 75
click at [434, 207] on div at bounding box center [590, 203] width 488 height 75
click at [502, 204] on div at bounding box center [590, 203] width 488 height 75
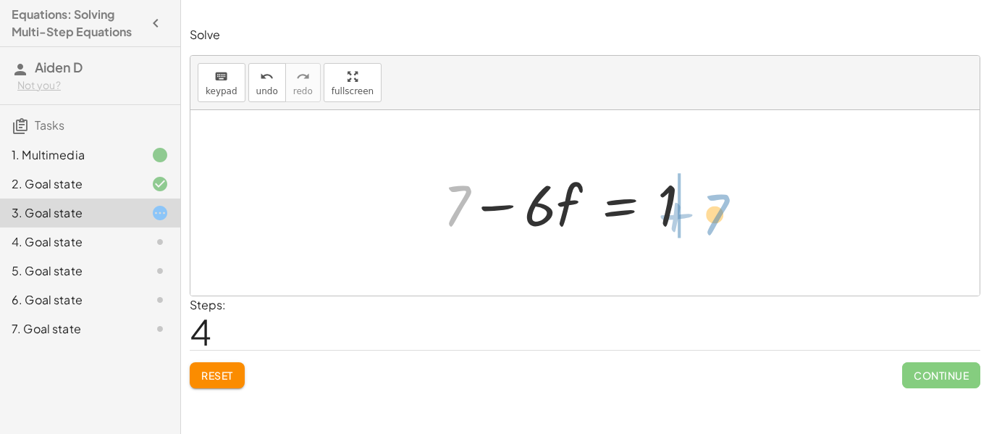
drag, startPoint x: 461, startPoint y: 206, endPoint x: 719, endPoint y: 215, distance: 258.7
click at [719, 215] on div at bounding box center [590, 203] width 488 height 75
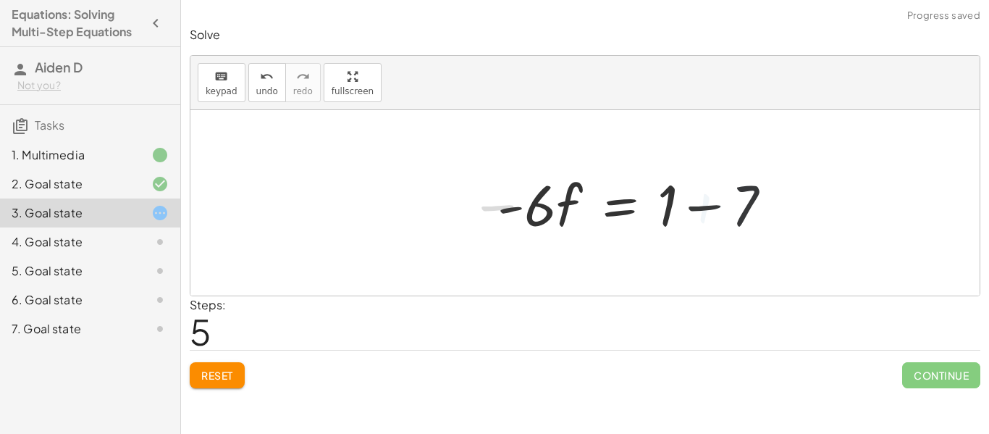
click at [703, 209] on div at bounding box center [590, 203] width 488 height 75
click at [626, 203] on div at bounding box center [590, 203] width 488 height 75
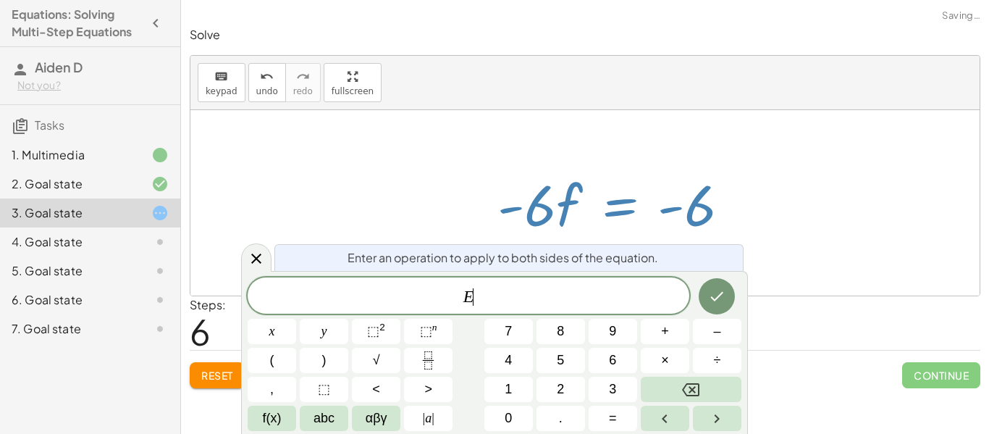
scroll to position [7, 0]
click at [779, 206] on div at bounding box center [590, 203] width 488 height 75
click at [713, 215] on div at bounding box center [590, 203] width 488 height 75
click at [729, 289] on button "Done" at bounding box center [717, 296] width 36 height 36
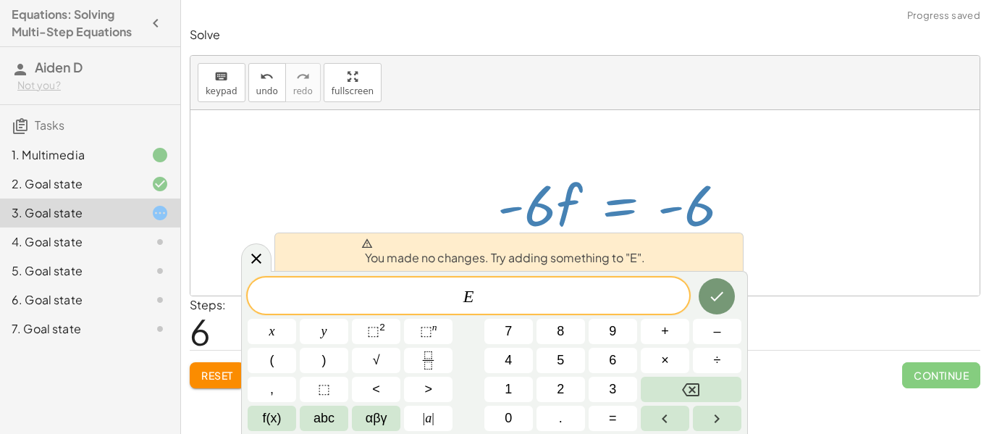
click at [796, 225] on div "· 2 · ( + 7 − · 3 · f ) = + · 6 · f + 2 · ( + 7 − · 3 · f ) · 2 = + · 6 · f + 2…" at bounding box center [585, 203] width 506 height 91
click at [699, 393] on icon "Backspace" at bounding box center [690, 389] width 17 height 13
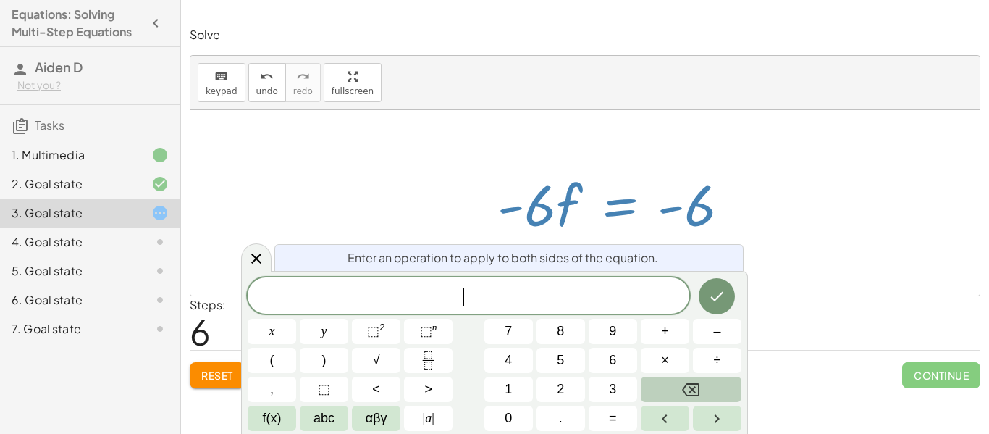
scroll to position [8, 0]
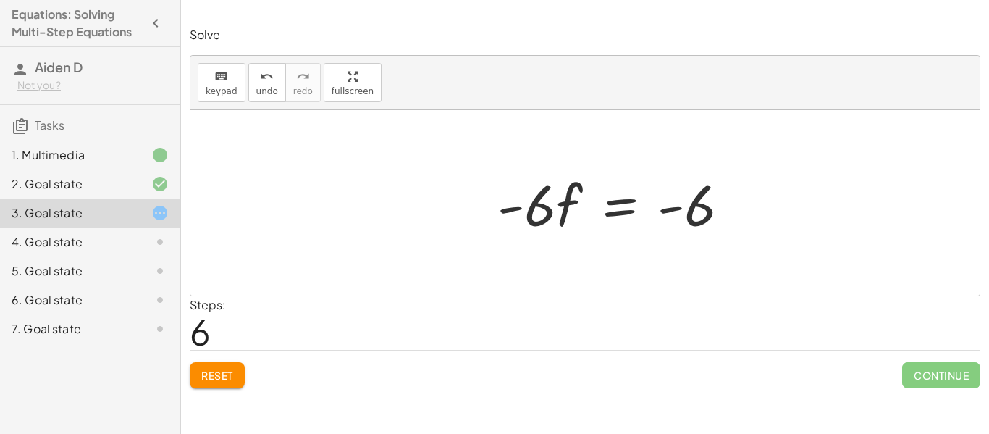
click at [705, 217] on div at bounding box center [590, 203] width 488 height 75
click at [709, 220] on div at bounding box center [590, 203] width 488 height 75
click at [678, 214] on div at bounding box center [590, 203] width 488 height 75
click at [675, 210] on div at bounding box center [590, 203] width 488 height 75
click at [515, 206] on div at bounding box center [590, 203] width 488 height 75
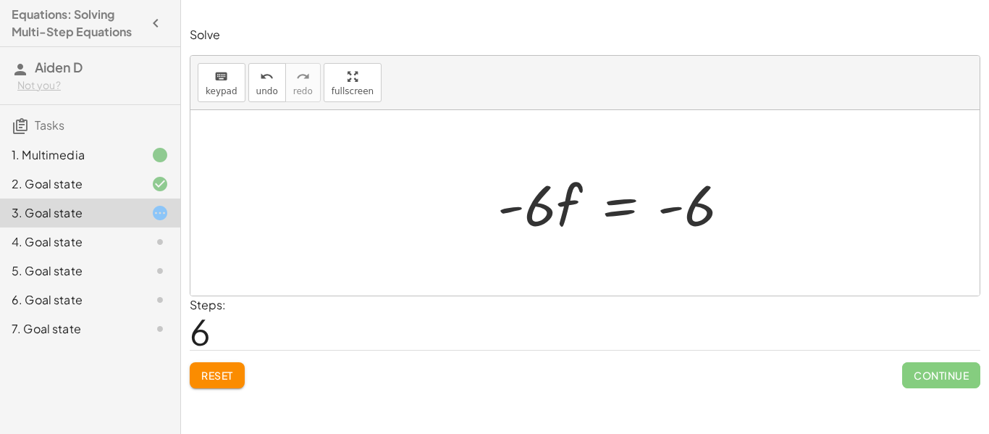
click at [515, 206] on div at bounding box center [590, 203] width 488 height 75
click at [516, 213] on div at bounding box center [590, 203] width 488 height 75
click at [515, 212] on div at bounding box center [590, 203] width 488 height 75
click at [514, 209] on div at bounding box center [590, 203] width 488 height 75
click at [232, 376] on span "Reset" at bounding box center [217, 375] width 32 height 13
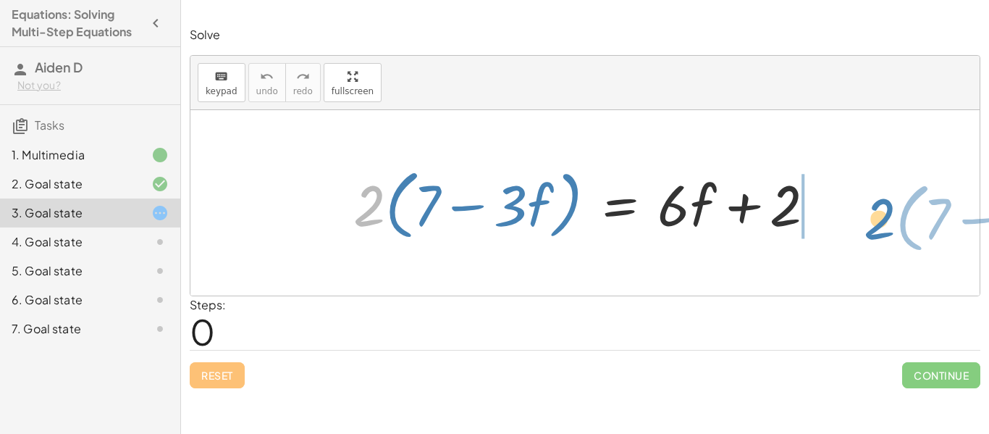
drag, startPoint x: 368, startPoint y: 225, endPoint x: 877, endPoint y: 238, distance: 509.3
click at [796, 238] on div "· 2 · ( + 7 − · 3 · f ) · 2 · ( + 7 − · 3 · f ) = + · 6 · f + 2" at bounding box center [584, 202] width 789 height 185
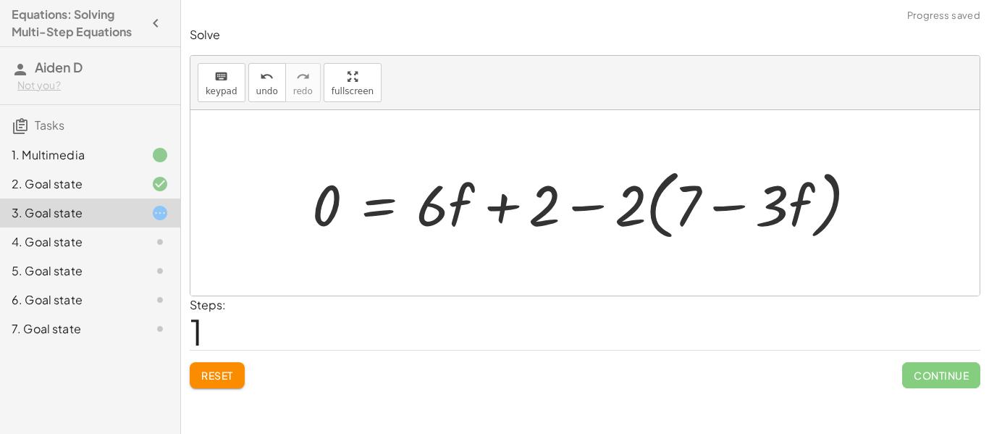
click at [595, 211] on div at bounding box center [590, 203] width 571 height 83
click at [590, 206] on div at bounding box center [590, 203] width 571 height 83
click at [506, 209] on div at bounding box center [590, 203] width 571 height 83
click at [385, 211] on div at bounding box center [590, 203] width 571 height 83
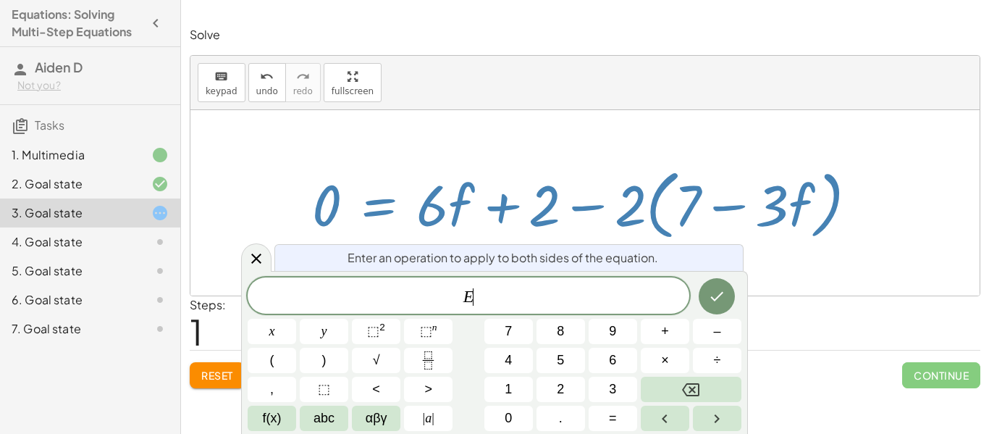
scroll to position [9, 0]
click at [337, 211] on div at bounding box center [590, 203] width 571 height 83
click at [728, 298] on button "Done" at bounding box center [717, 296] width 36 height 36
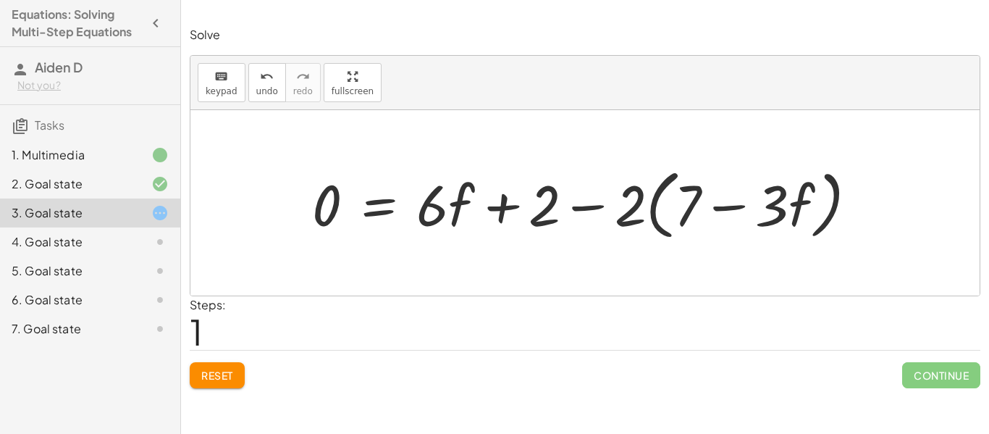
click at [219, 376] on span "Reset" at bounding box center [217, 375] width 32 height 13
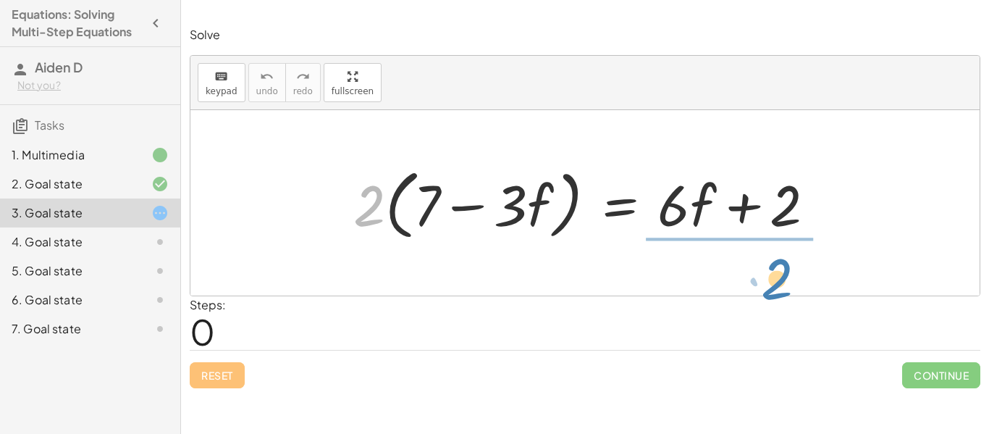
drag, startPoint x: 370, startPoint y: 226, endPoint x: 787, endPoint y: 293, distance: 422.6
click at [787, 293] on div "· 2 · 2 · ( + 7 − · 3 · f ) = + · 6 · f + 2" at bounding box center [584, 202] width 789 height 185
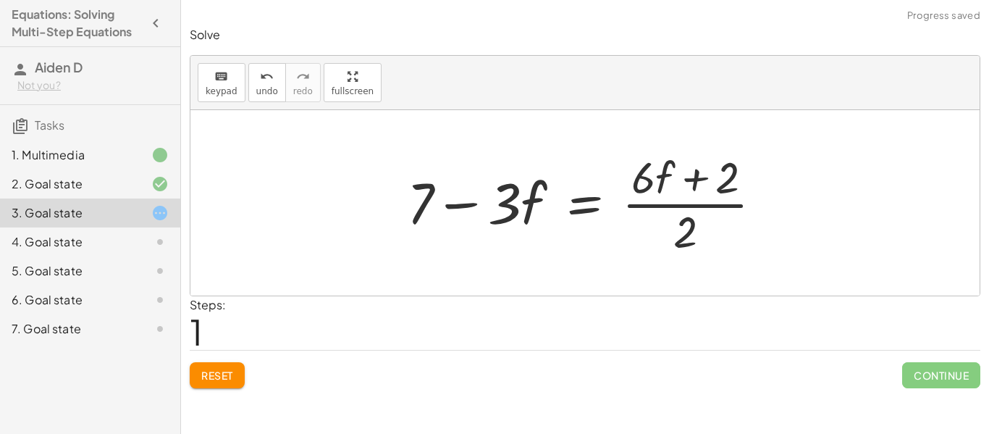
click at [729, 199] on div at bounding box center [591, 203] width 382 height 112
click at [729, 201] on div at bounding box center [591, 203] width 382 height 112
click at [729, 207] on div at bounding box center [591, 203] width 382 height 112
click at [699, 186] on div at bounding box center [591, 203] width 382 height 112
click at [695, 179] on div at bounding box center [591, 203] width 382 height 112
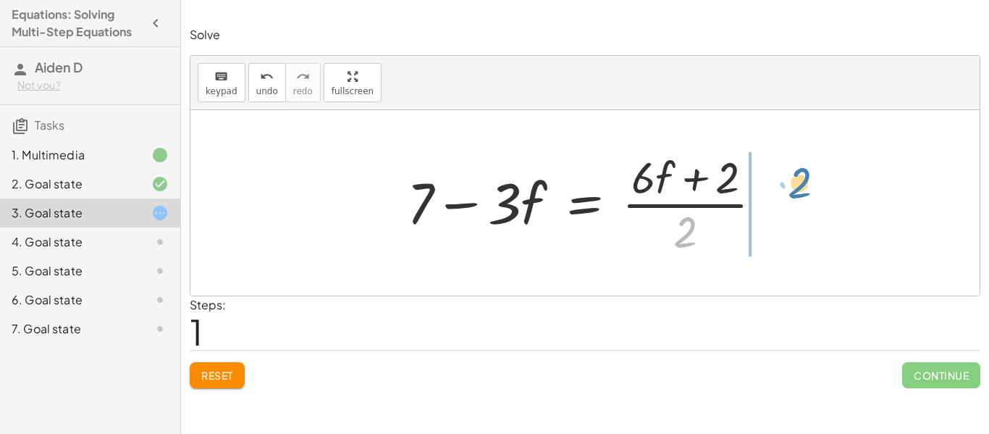
drag, startPoint x: 688, startPoint y: 235, endPoint x: 802, endPoint y: 186, distance: 124.6
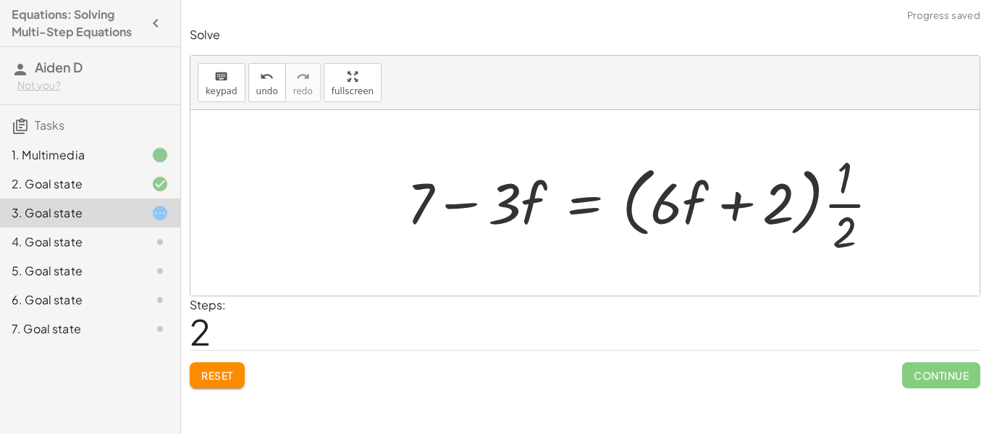
click at [796, 213] on div at bounding box center [649, 203] width 499 height 112
click at [796, 206] on div at bounding box center [649, 203] width 499 height 112
click at [795, 200] on div at bounding box center [649, 203] width 499 height 112
click at [786, 199] on div at bounding box center [649, 203] width 499 height 112
click at [788, 205] on div at bounding box center [649, 203] width 499 height 112
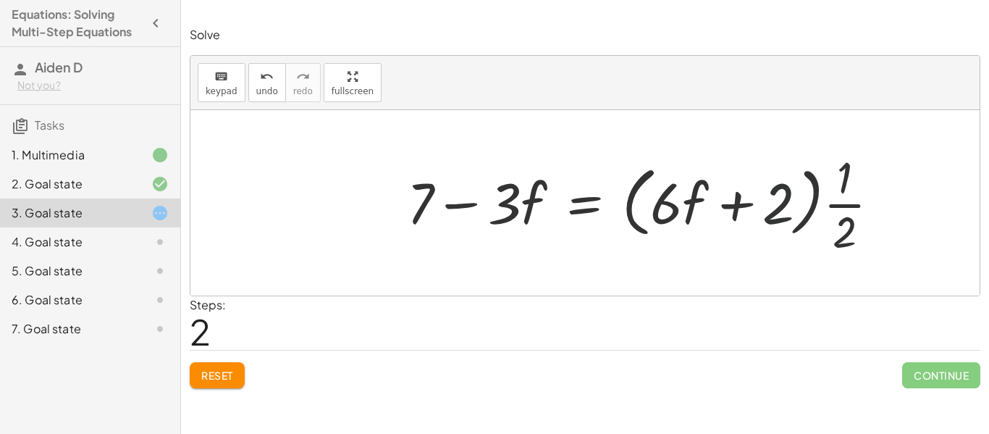
click at [788, 205] on div at bounding box center [649, 203] width 499 height 112
click at [698, 221] on div at bounding box center [649, 203] width 499 height 112
drag, startPoint x: 674, startPoint y: 212, endPoint x: 697, endPoint y: 208, distance: 23.6
click at [697, 208] on div at bounding box center [649, 203] width 499 height 112
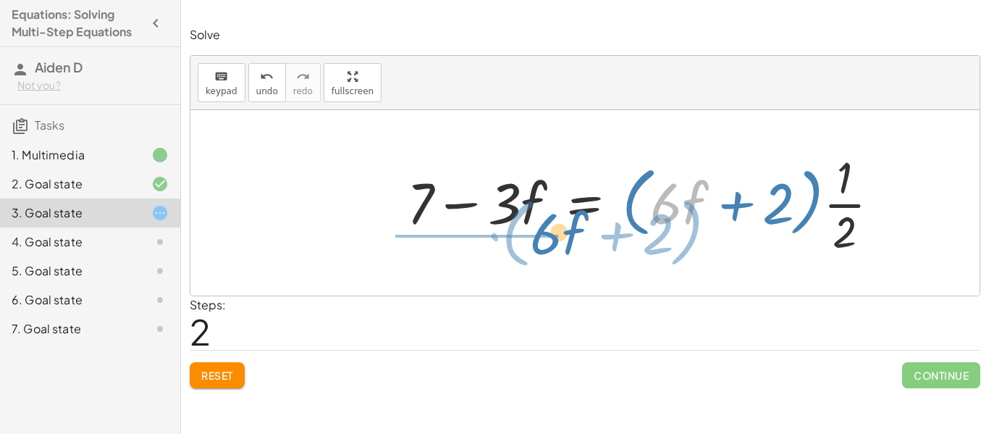
drag, startPoint x: 689, startPoint y: 207, endPoint x: 548, endPoint y: 250, distance: 148.2
click at [548, 250] on div at bounding box center [649, 203] width 499 height 112
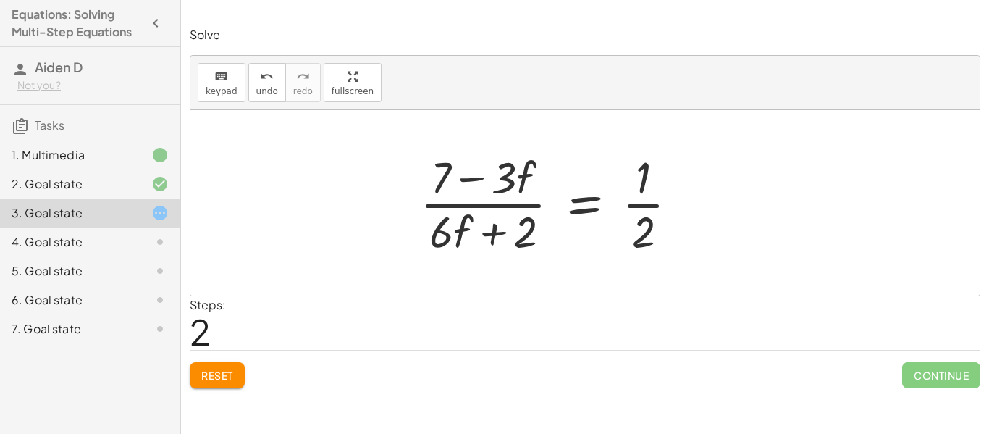
click at [481, 204] on div at bounding box center [649, 203] width 499 height 112
click at [477, 186] on div at bounding box center [649, 203] width 499 height 112
drag, startPoint x: 527, startPoint y: 230, endPoint x: 446, endPoint y: 230, distance: 81.1
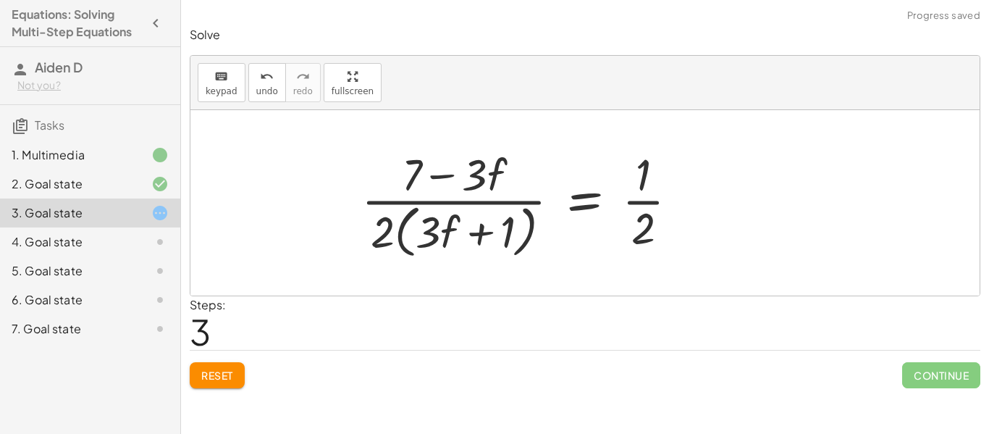
click at [485, 236] on div at bounding box center [649, 202] width 499 height 118
click at [231, 364] on button "Reset" at bounding box center [217, 375] width 55 height 26
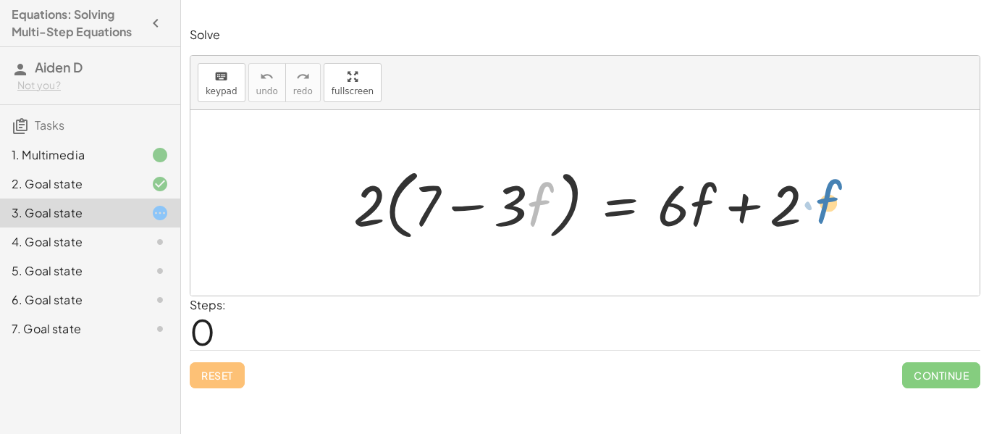
drag, startPoint x: 537, startPoint y: 217, endPoint x: 823, endPoint y: 212, distance: 286.8
click at [796, 212] on div at bounding box center [590, 203] width 488 height 83
drag, startPoint x: 542, startPoint y: 204, endPoint x: 519, endPoint y: 207, distance: 23.5
click at [519, 207] on div at bounding box center [590, 203] width 488 height 83
drag, startPoint x: 519, startPoint y: 207, endPoint x: 548, endPoint y: 206, distance: 29.7
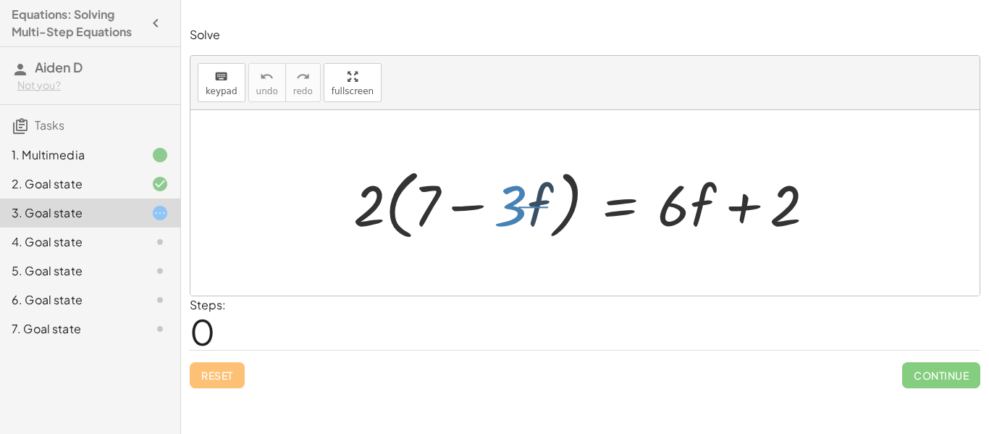
click at [548, 206] on div at bounding box center [590, 203] width 488 height 83
drag, startPoint x: 541, startPoint y: 205, endPoint x: 539, endPoint y: 214, distance: 9.0
click at [539, 214] on div at bounding box center [590, 203] width 488 height 83
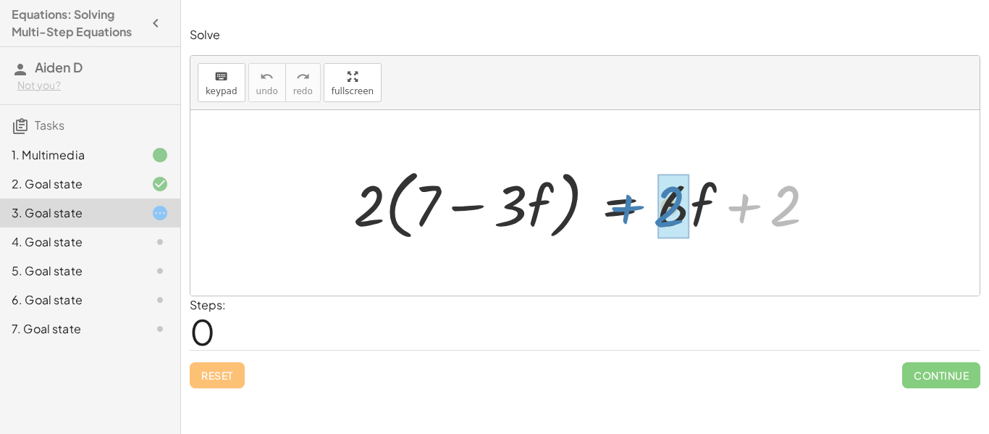
drag, startPoint x: 779, startPoint y: 223, endPoint x: 664, endPoint y: 224, distance: 114.4
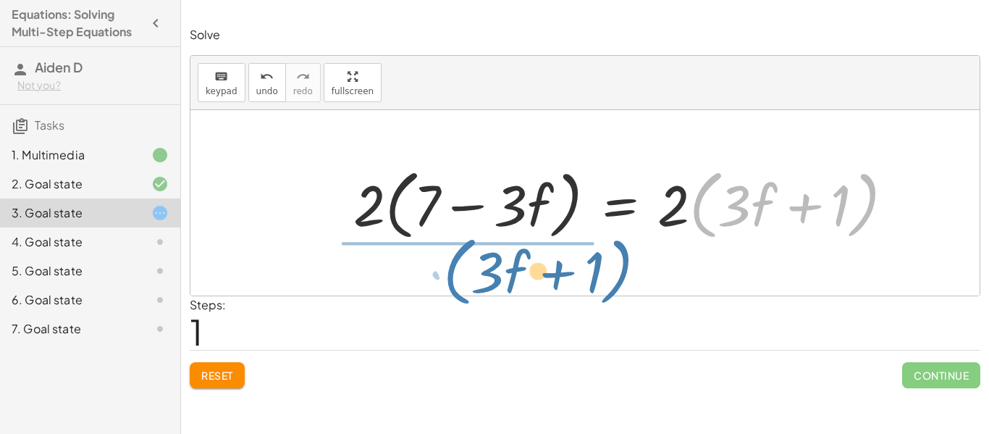
drag, startPoint x: 707, startPoint y: 231, endPoint x: 458, endPoint y: 296, distance: 256.8
click at [0, 0] on div "Solve keyboard keypad undo undo redo redo fullscreen · 2 · ( + 7 − · 3 · f ) = …" at bounding box center [0, 0] width 0 height 0
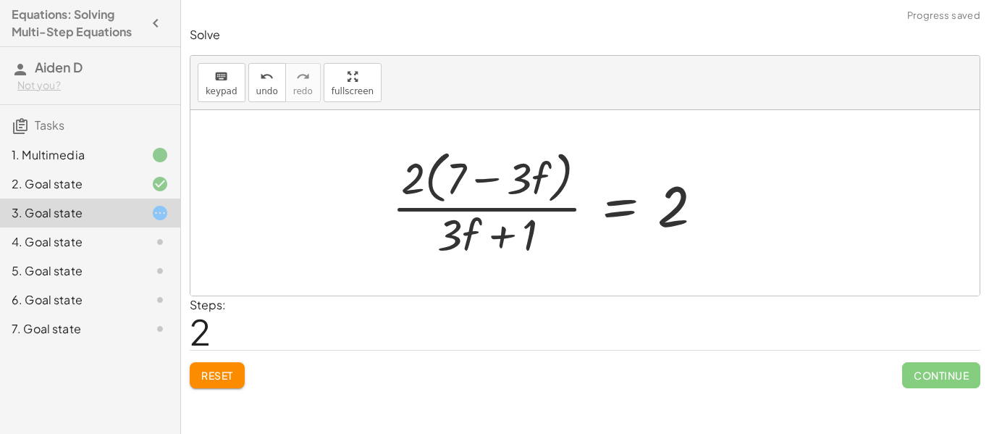
click at [465, 233] on div at bounding box center [590, 203] width 488 height 118
click at [466, 236] on div at bounding box center [590, 203] width 488 height 118
click at [508, 239] on div at bounding box center [590, 203] width 488 height 118
drag, startPoint x: 667, startPoint y: 218, endPoint x: 531, endPoint y: 253, distance: 140.5
click at [531, 253] on div at bounding box center [590, 203] width 488 height 118
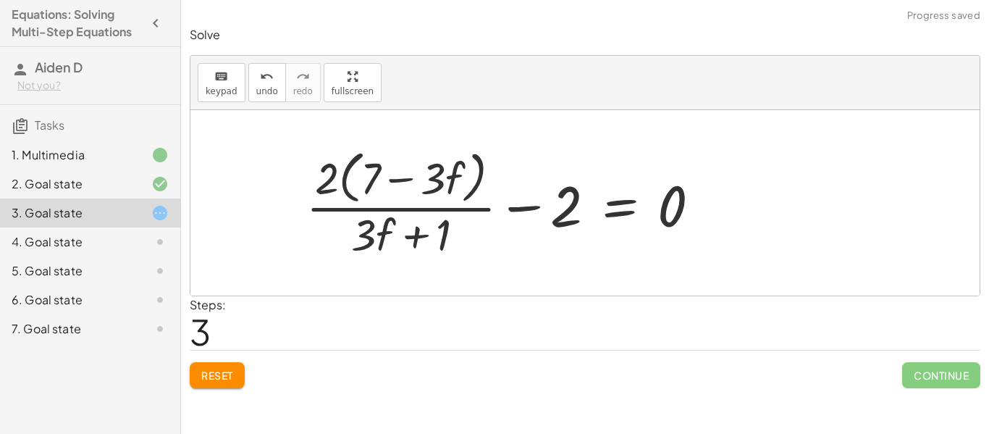
click at [624, 206] on div at bounding box center [590, 203] width 488 height 118
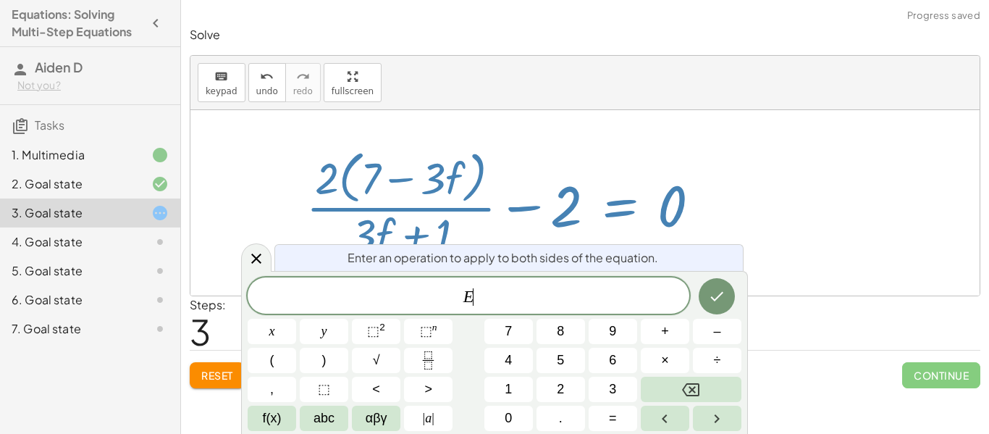
scroll to position [9, 0]
click at [796, 211] on div at bounding box center [590, 203] width 488 height 118
